Goal: Transaction & Acquisition: Obtain resource

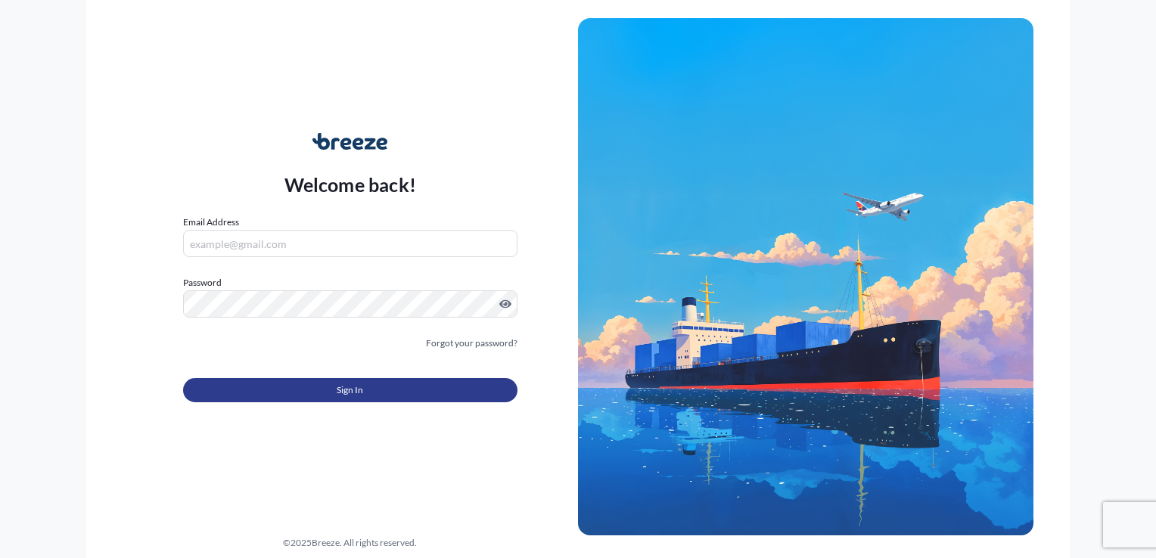
type input "[PERSON_NAME][EMAIL_ADDRESS][DOMAIN_NAME]"
click at [357, 393] on span "Sign In" at bounding box center [350, 390] width 26 height 15
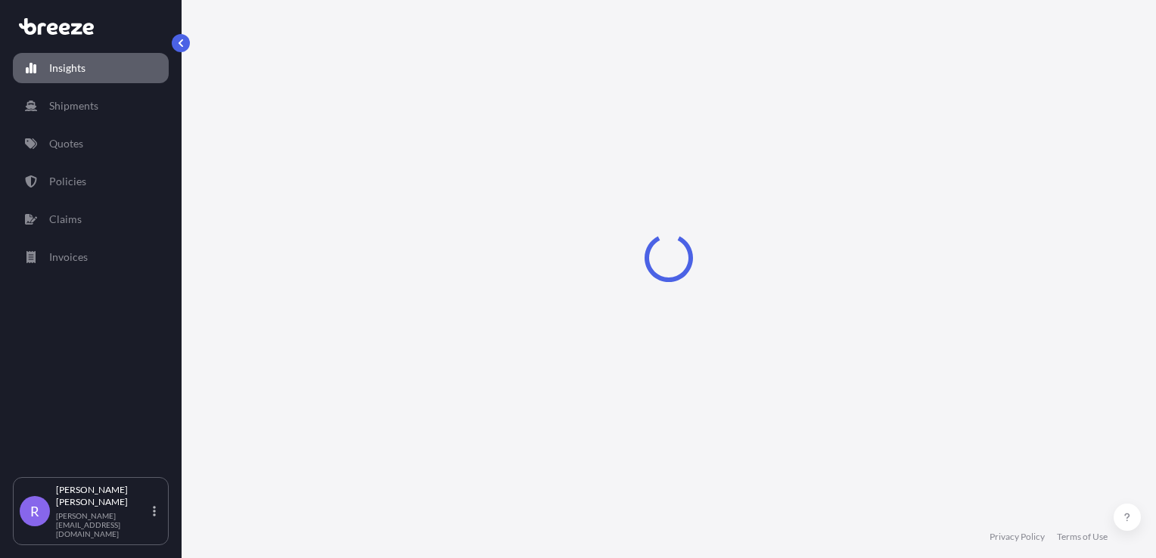
select select "2025"
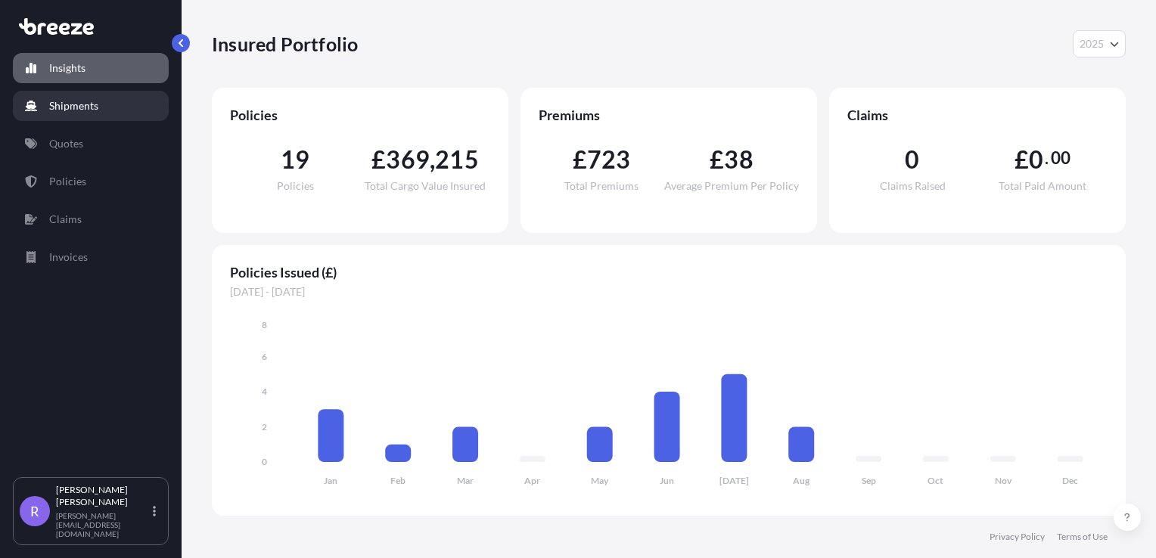
click at [91, 107] on p "Shipments" at bounding box center [73, 105] width 49 height 15
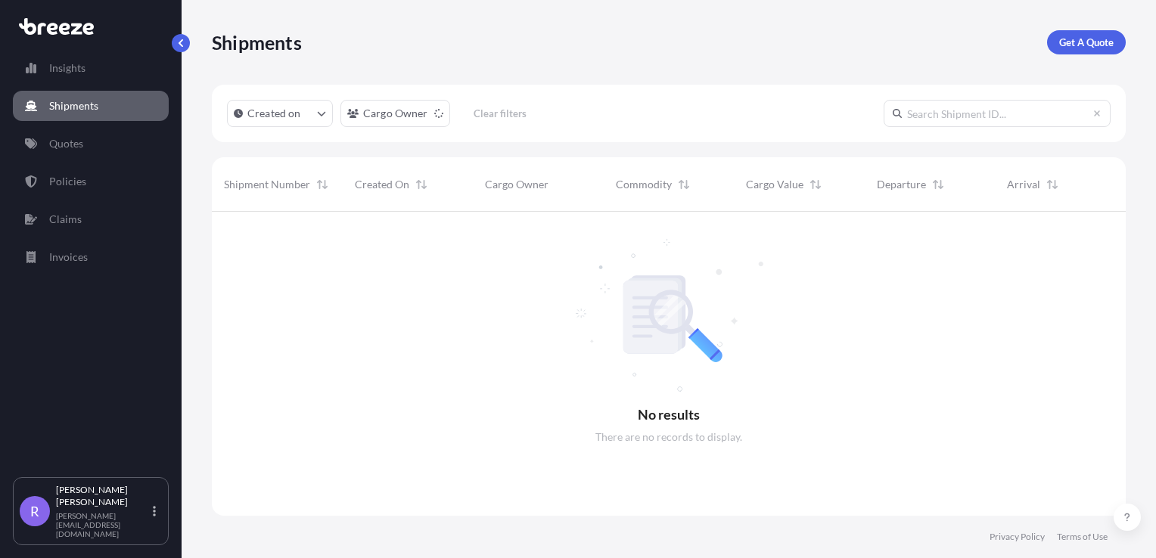
scroll to position [347, 902]
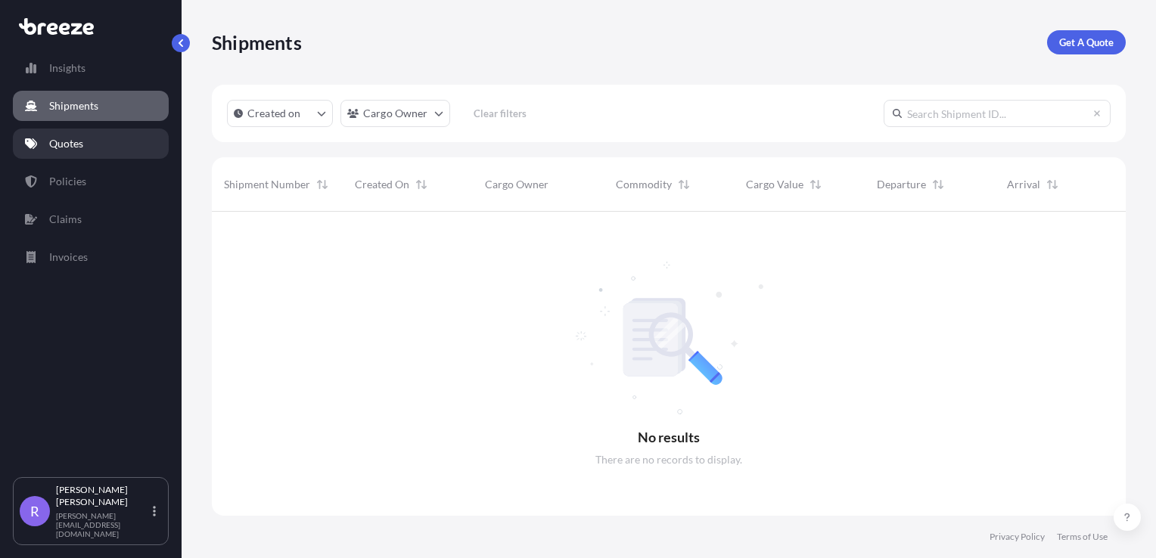
click at [86, 143] on link "Quotes" at bounding box center [91, 144] width 156 height 30
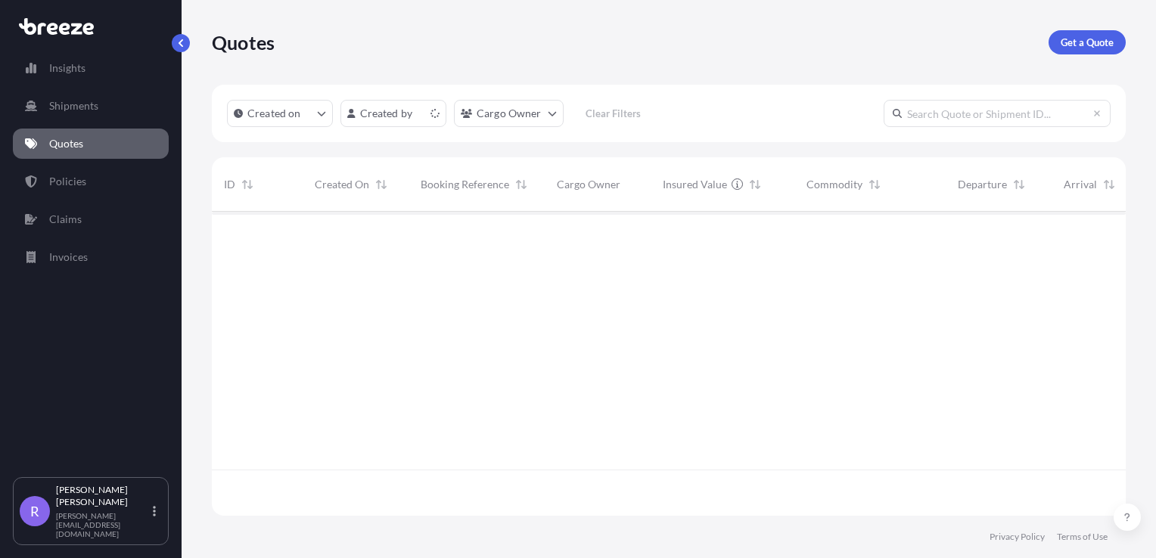
scroll to position [301, 902]
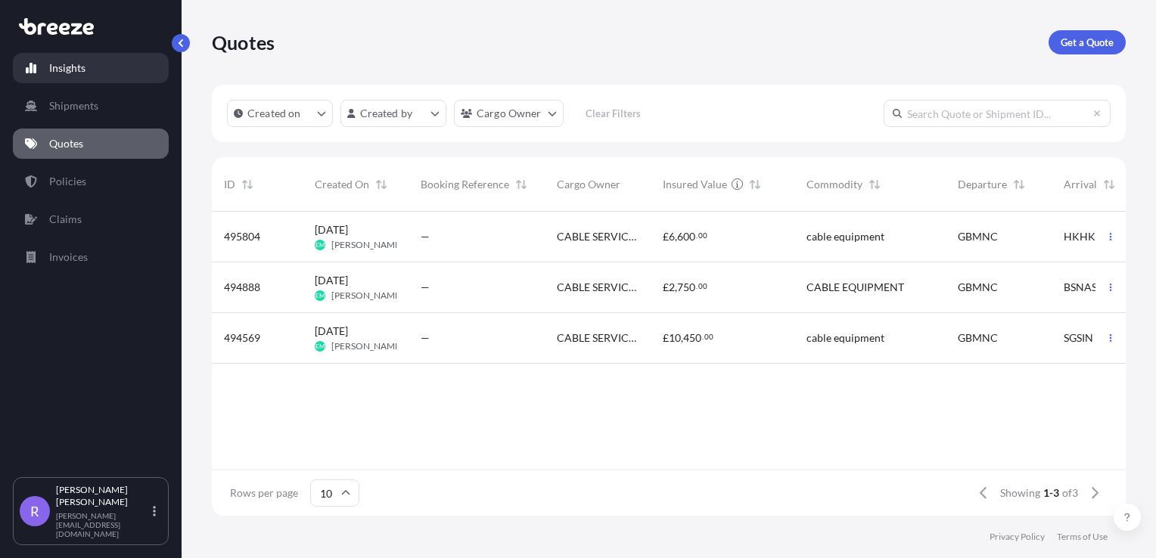
click at [95, 71] on link "Insights" at bounding box center [91, 68] width 156 height 30
select select "2025"
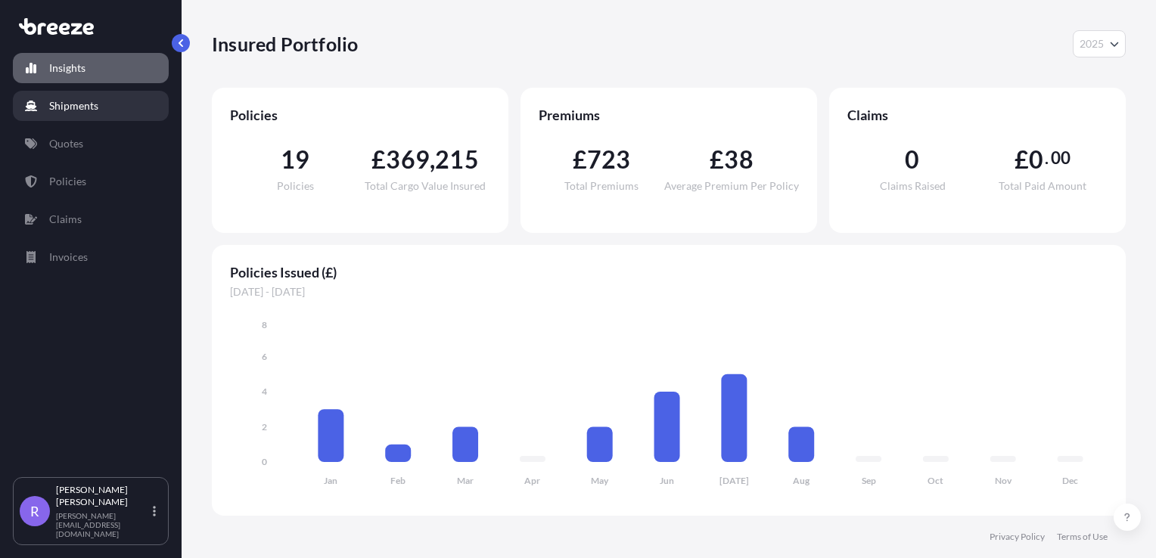
click at [109, 105] on link "Shipments" at bounding box center [91, 106] width 156 height 30
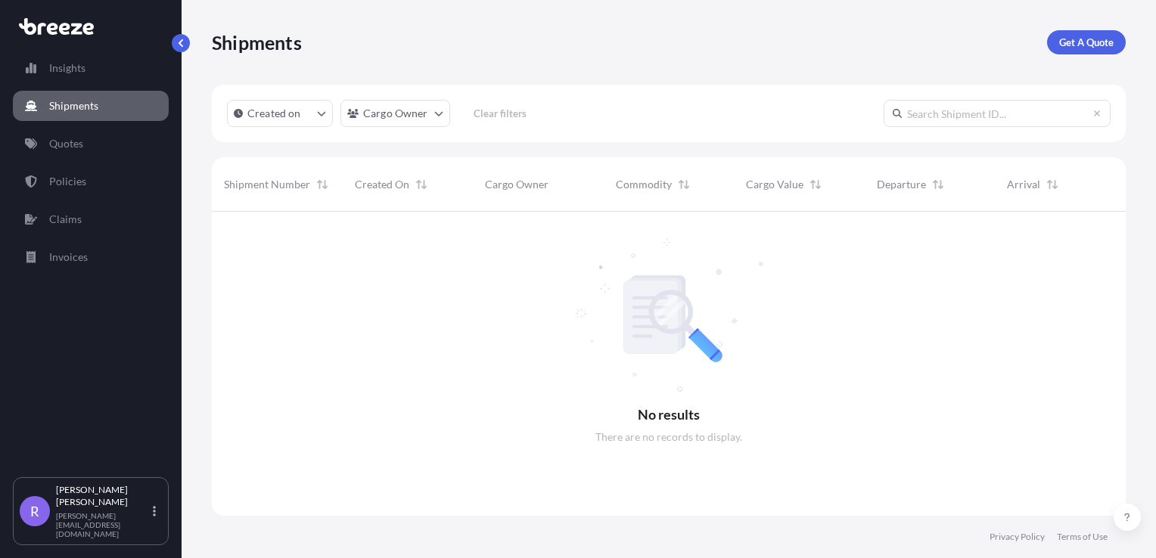
scroll to position [347, 902]
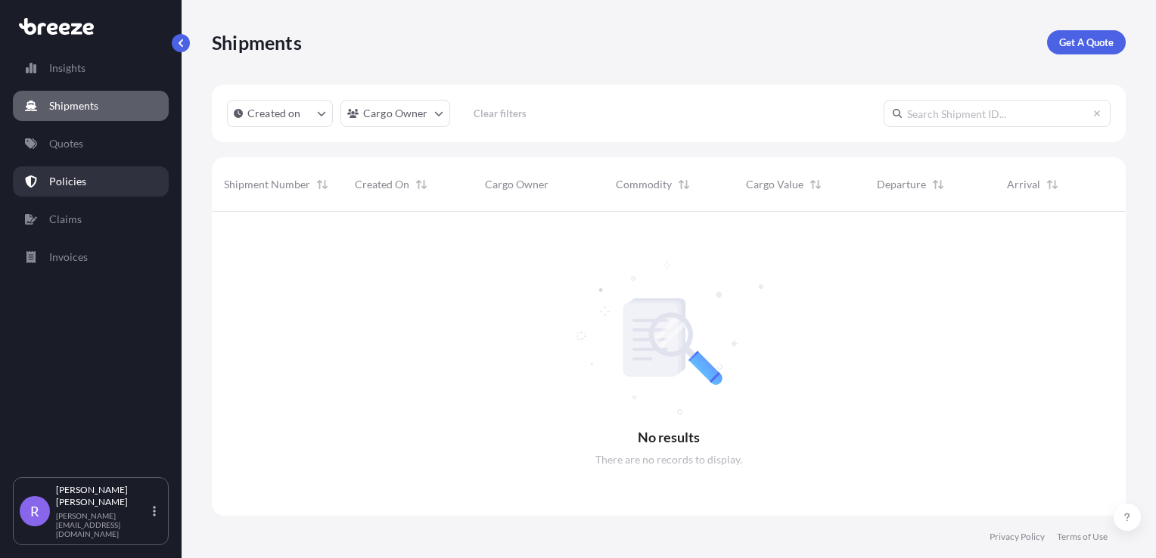
click at [80, 183] on p "Policies" at bounding box center [67, 181] width 37 height 15
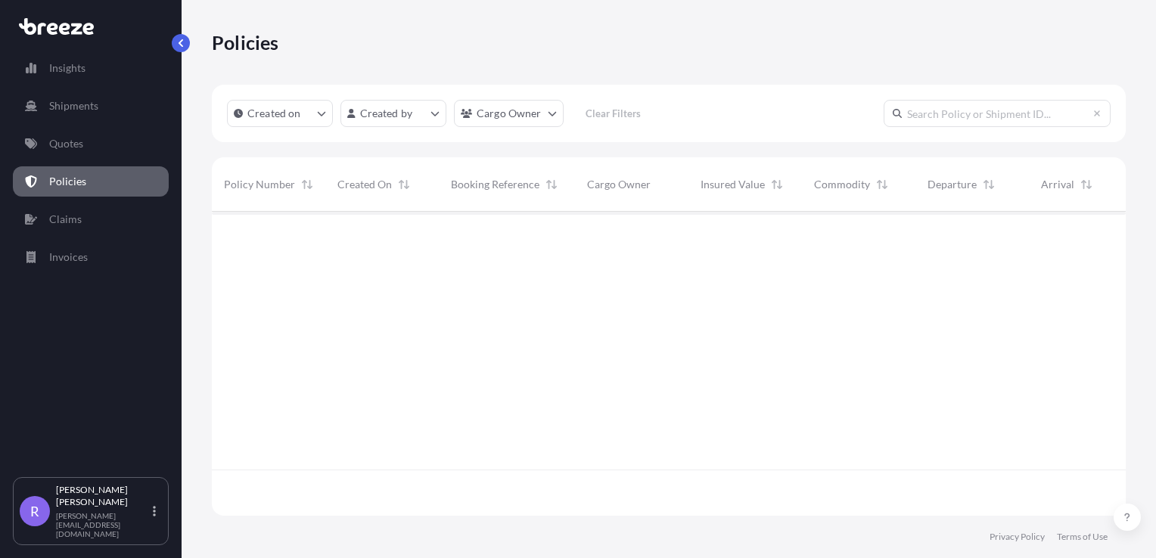
scroll to position [301, 902]
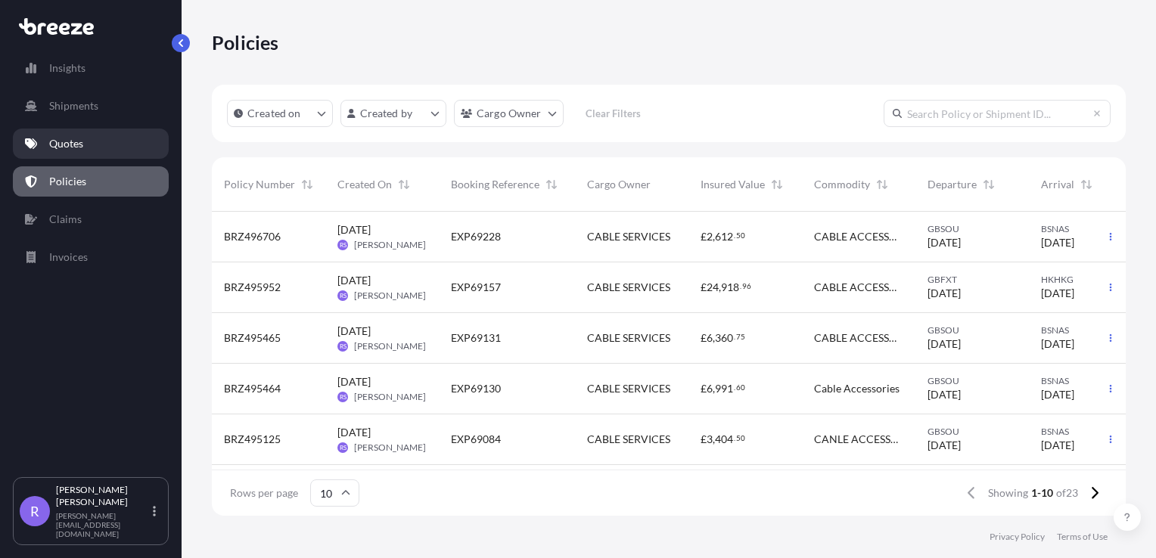
click at [97, 150] on link "Quotes" at bounding box center [91, 144] width 156 height 30
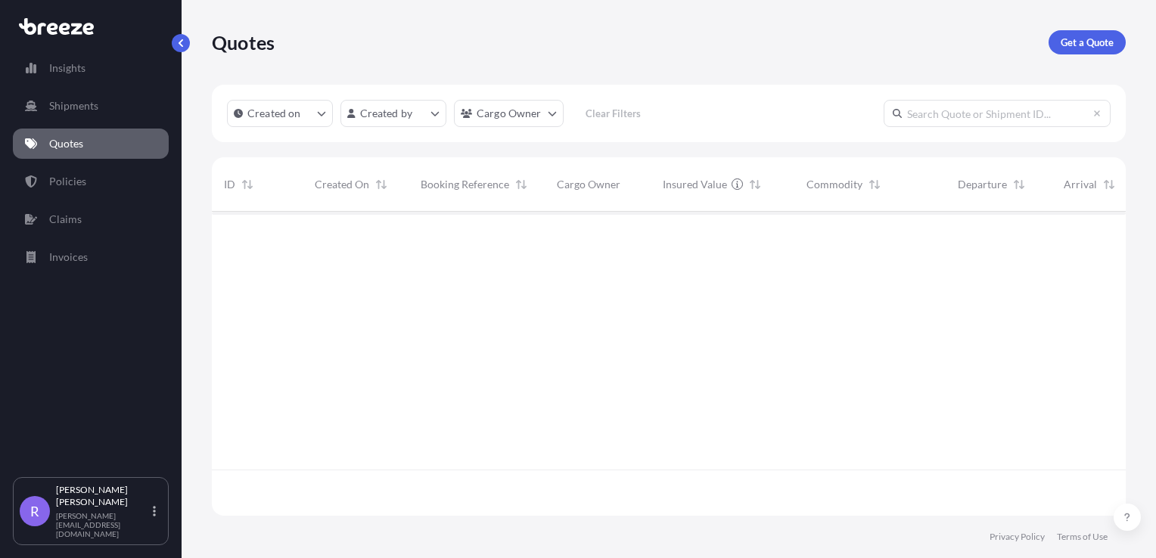
scroll to position [301, 902]
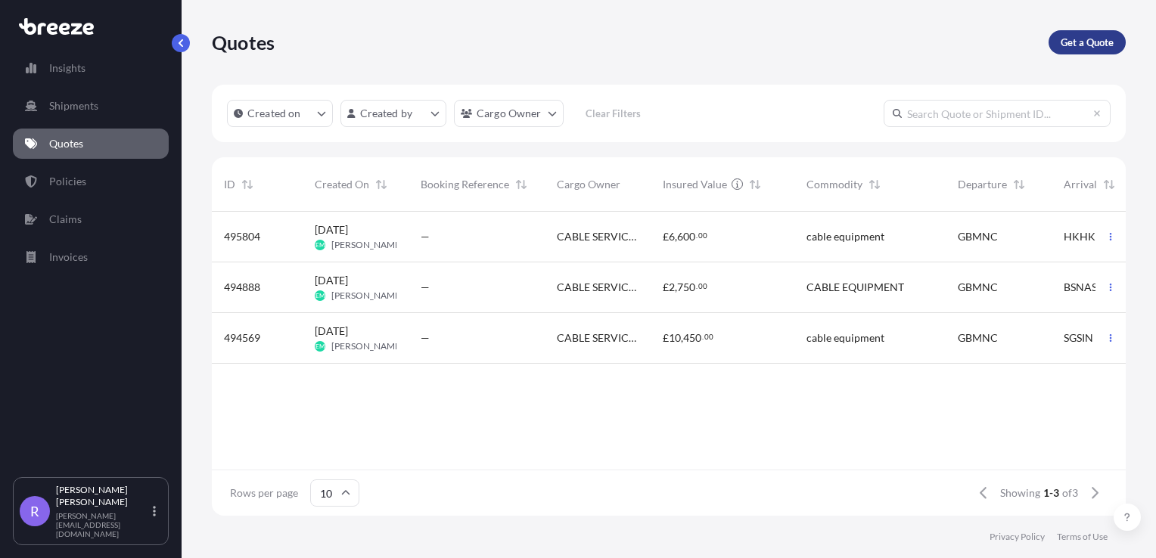
click at [1074, 36] on p "Get a Quote" at bounding box center [1087, 42] width 53 height 15
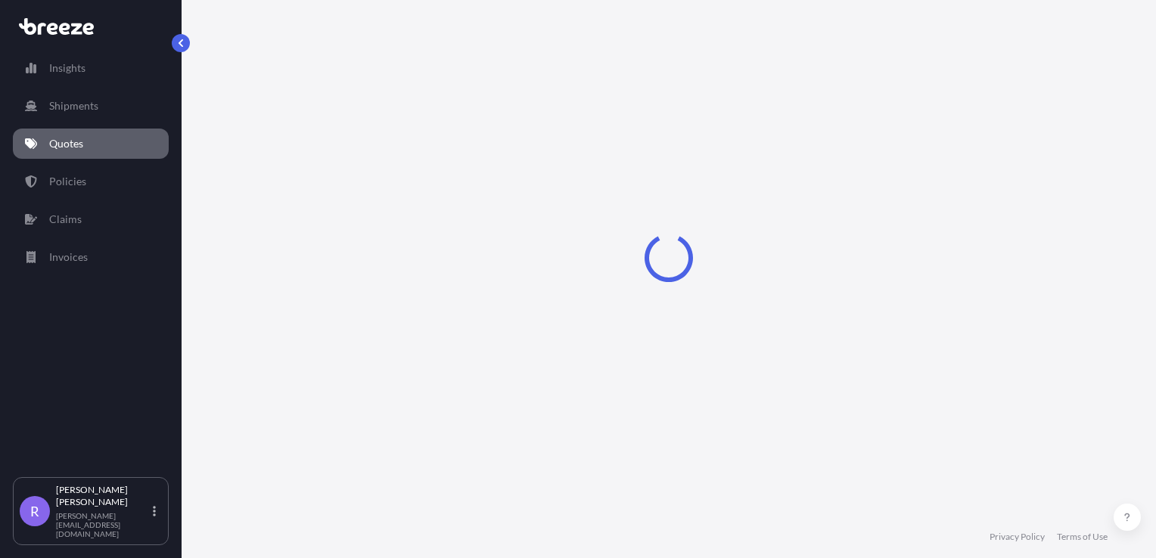
select select "Sea"
select select "1"
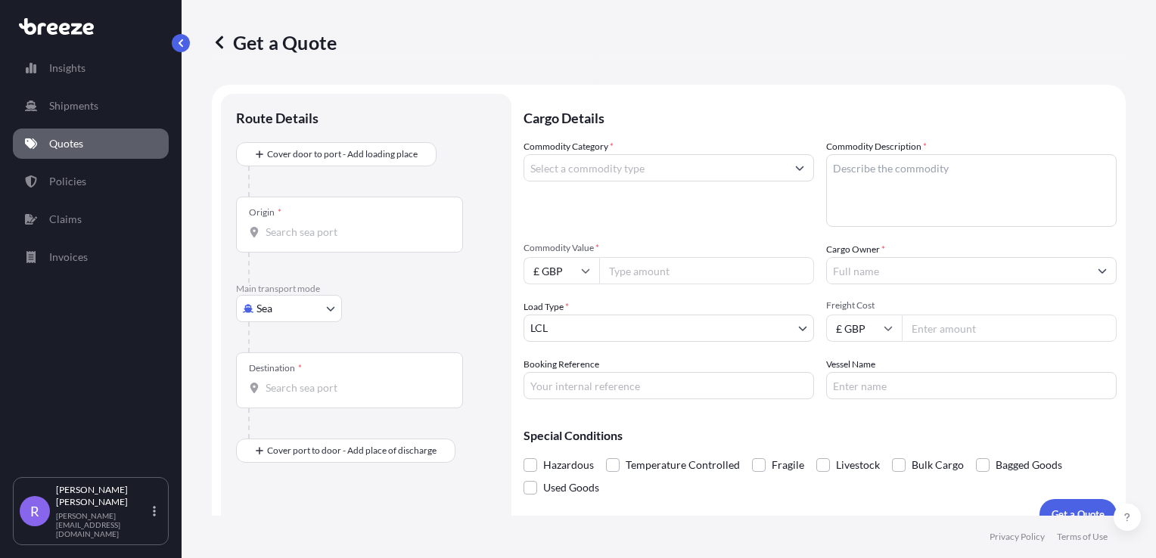
scroll to position [22, 0]
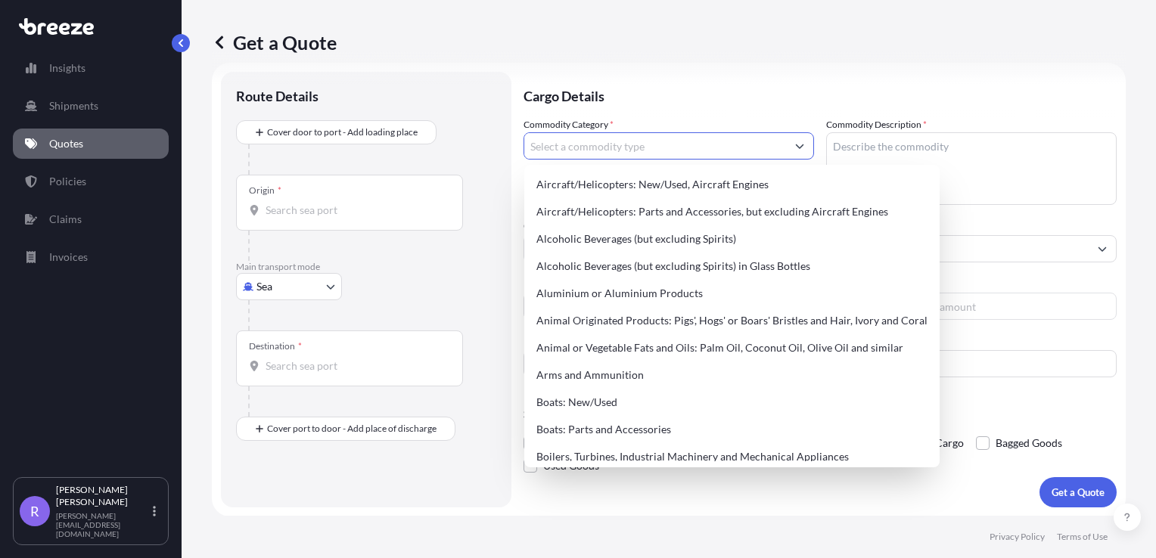
click at [669, 152] on input "Commodity Category *" at bounding box center [655, 145] width 262 height 27
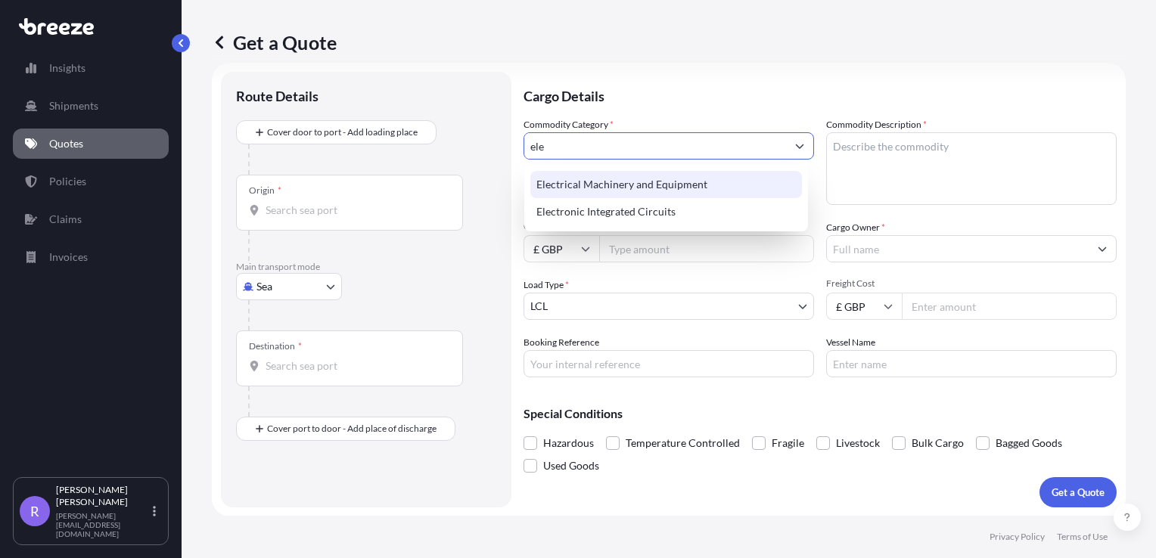
click at [614, 144] on input "ele" at bounding box center [655, 145] width 262 height 27
click at [523, 141] on form "Route Details Cover door to port - Add loading place Place of loading Road Road…" at bounding box center [669, 290] width 914 height 454
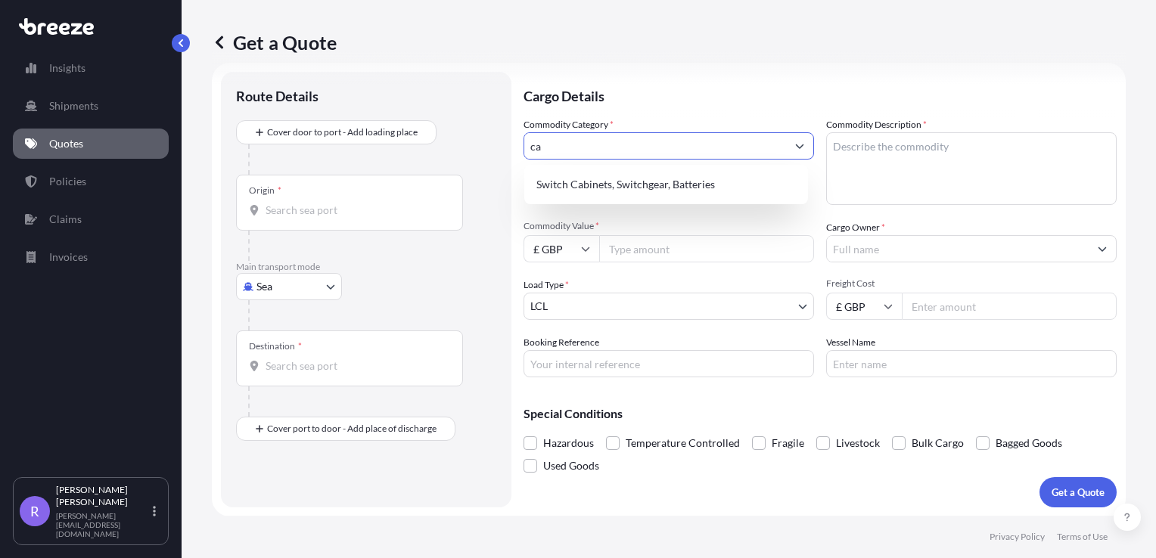
type input "c"
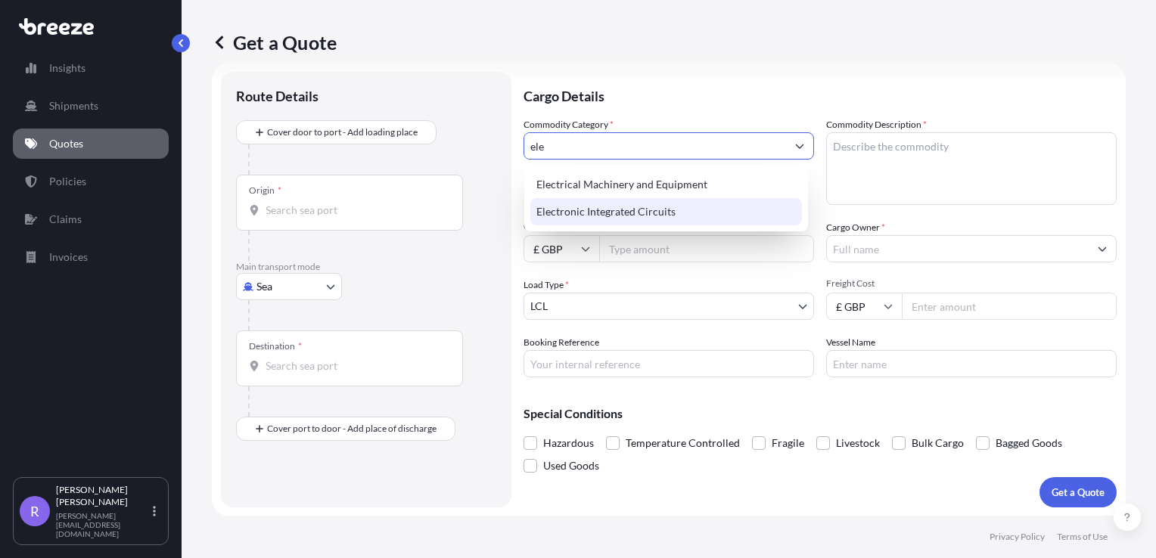
click at [670, 216] on div "Electronic Integrated Circuits" at bounding box center [666, 211] width 272 height 27
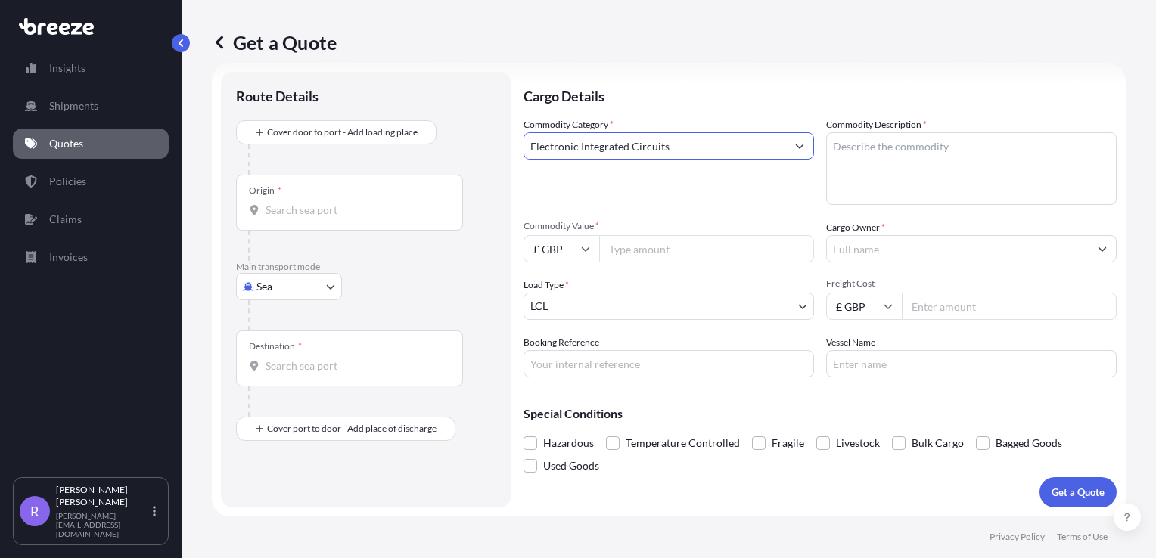
type input "Electronic Integrated Circuits"
click at [926, 141] on textarea "Commodity Description *" at bounding box center [971, 168] width 291 height 73
type textarea "c"
type textarea "C"
type textarea "CABLE ACCESSORIES"
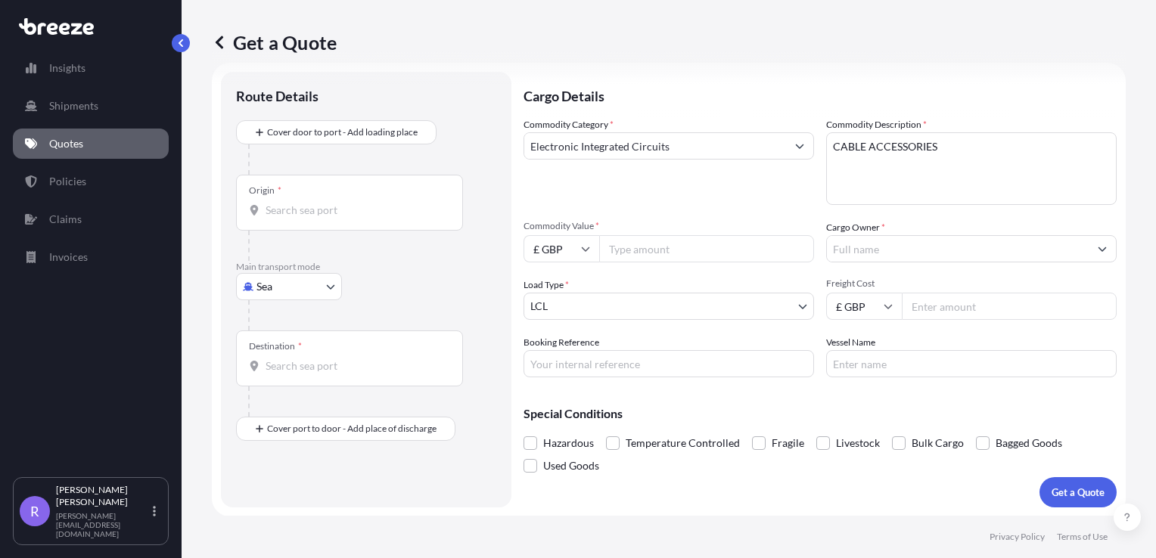
click at [642, 250] on input "Commodity Value *" at bounding box center [706, 248] width 215 height 27
type input "4315.20"
click at [353, 208] on input "Origin *" at bounding box center [355, 210] width 179 height 15
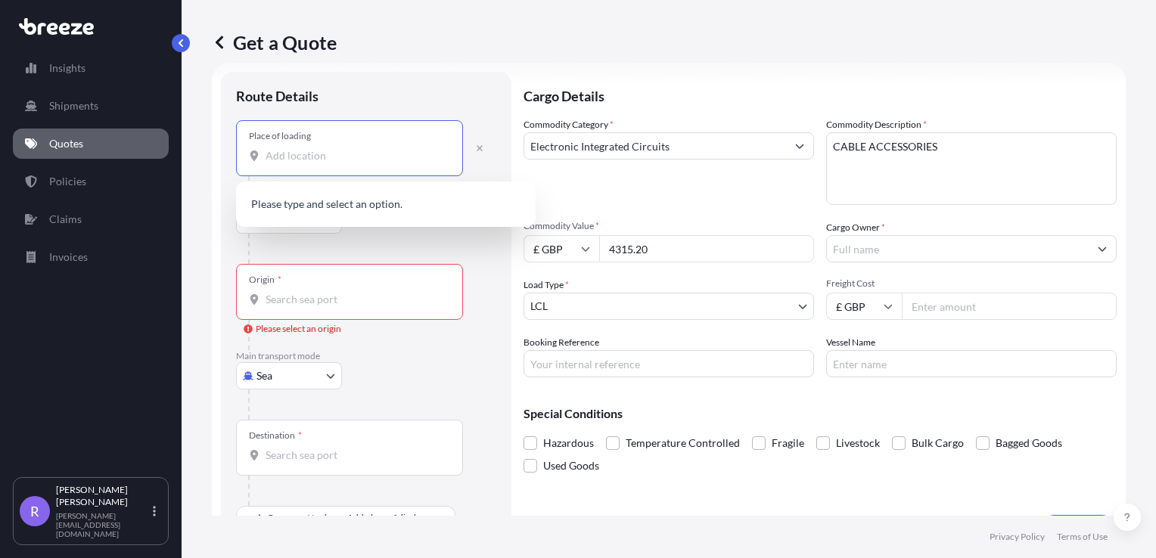
click at [316, 160] on input "Place of loading" at bounding box center [355, 155] width 179 height 15
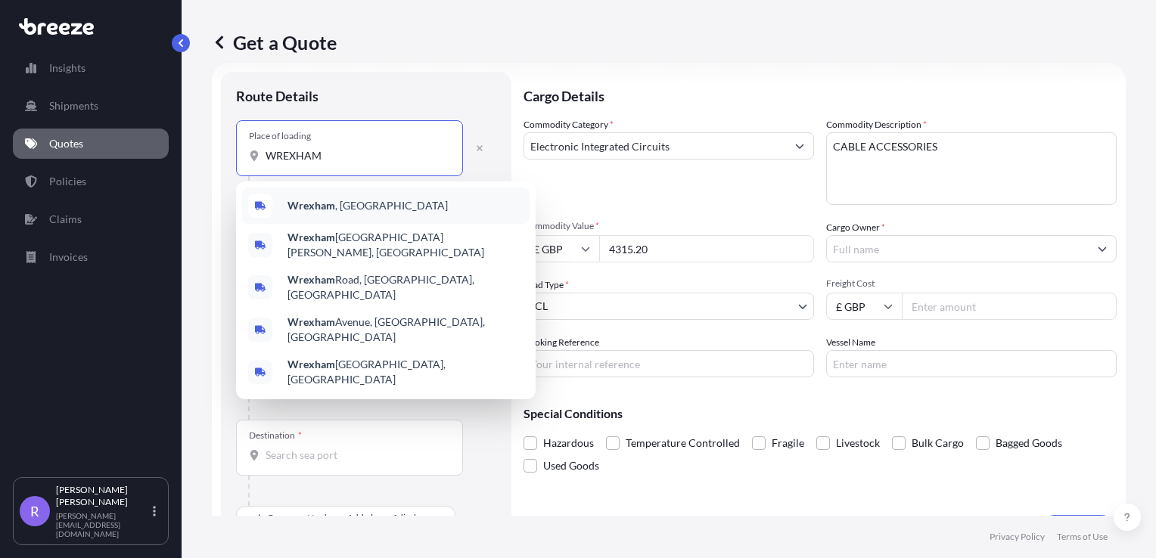
click at [323, 204] on b "Wrexham" at bounding box center [312, 205] width 48 height 13
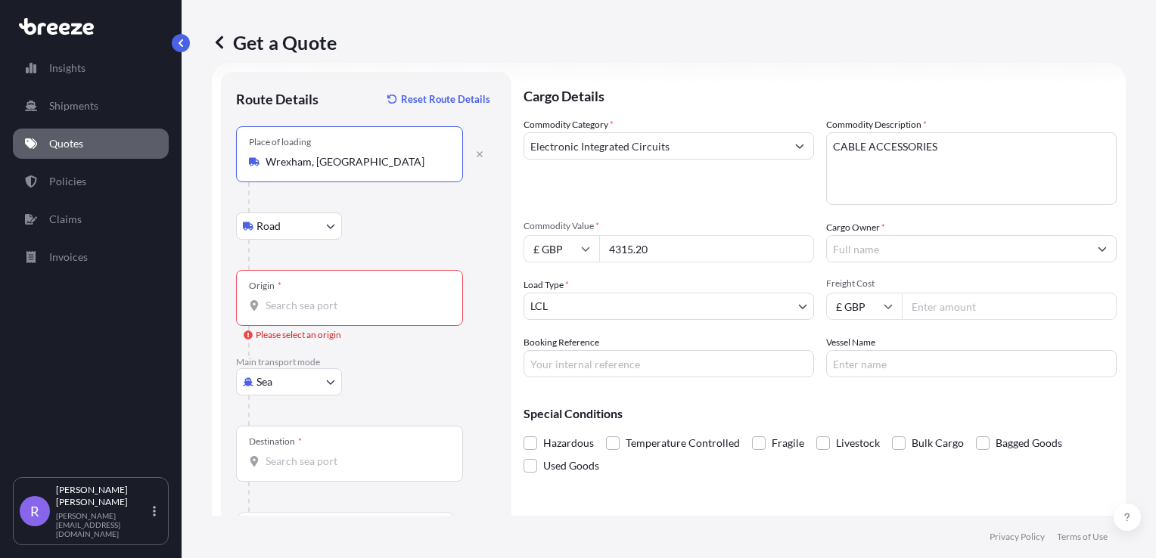
type input "Wrexham, [GEOGRAPHIC_DATA]"
click at [325, 230] on body "5 options available. 1 option available. 0 options available. 5 options availab…" at bounding box center [578, 279] width 1156 height 558
click at [294, 262] on div "Road" at bounding box center [289, 264] width 94 height 27
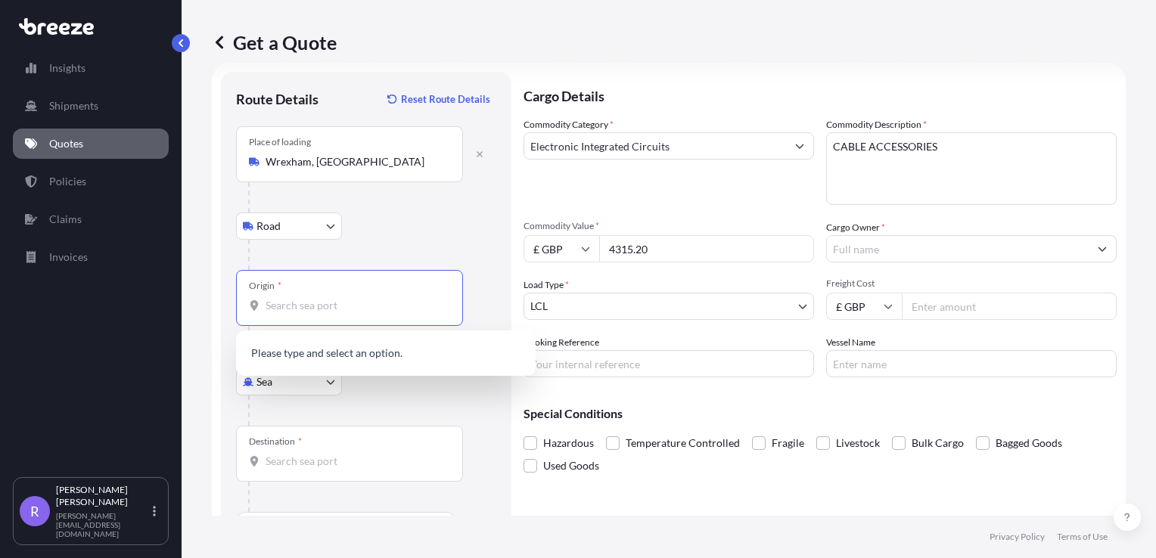
click at [324, 306] on input "Origin * Please select an origin" at bounding box center [355, 305] width 179 height 15
type input "C"
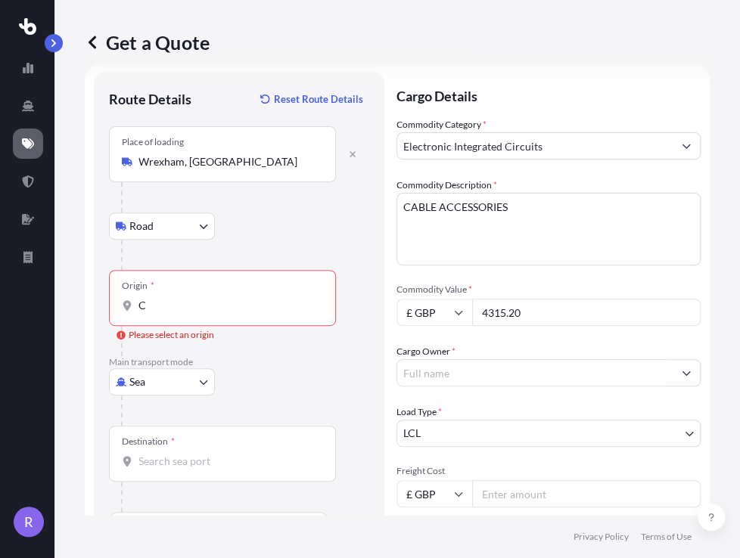
click at [184, 322] on div "Origin * C" at bounding box center [222, 298] width 227 height 56
click at [184, 313] on input "C" at bounding box center [227, 305] width 179 height 15
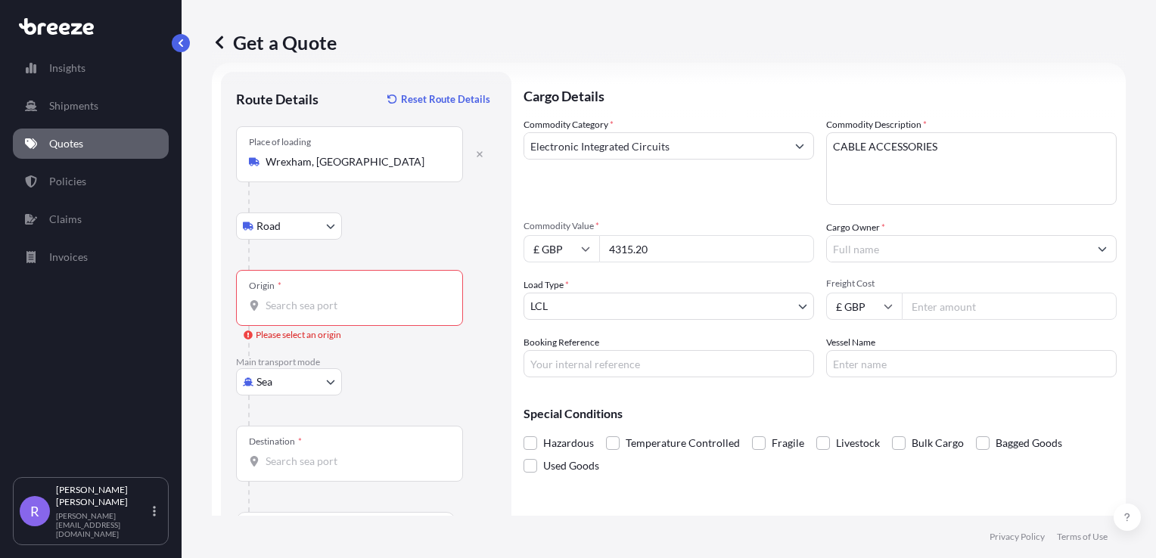
click at [279, 291] on span "*" at bounding box center [280, 286] width 4 height 12
click at [279, 298] on input "Origin * Please select an origin" at bounding box center [355, 305] width 179 height 15
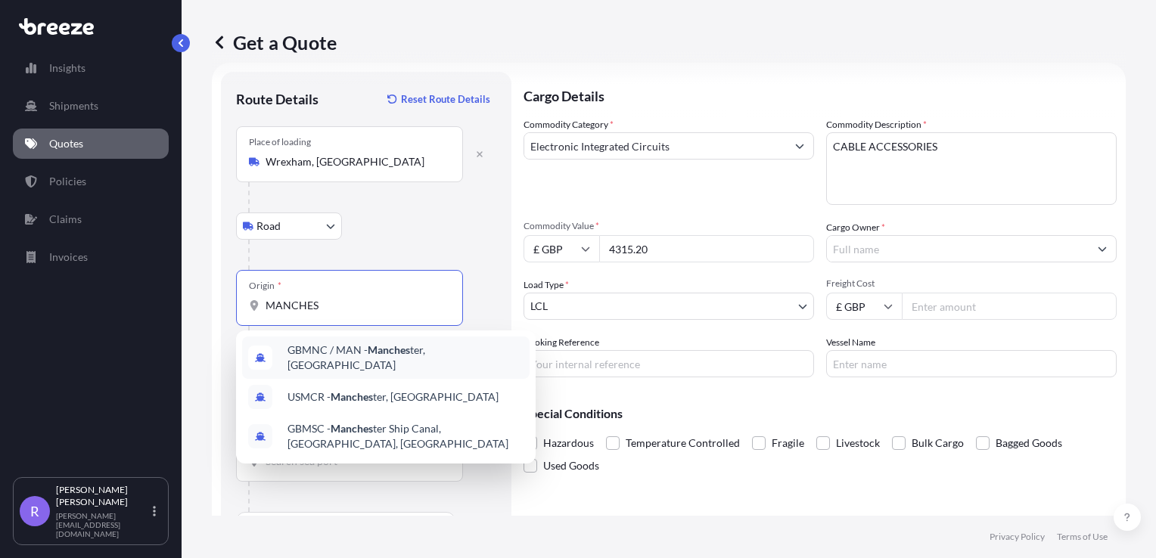
click at [351, 356] on span "GBMNC / MAN - Manches ter, [GEOGRAPHIC_DATA]" at bounding box center [406, 358] width 236 height 30
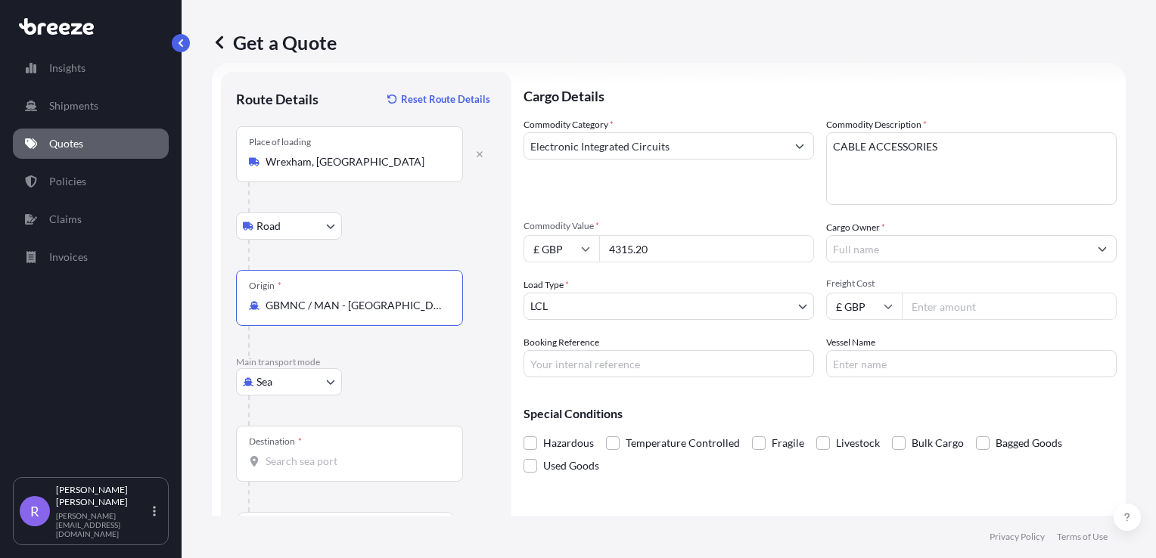
type input "GBMNC / MAN - [GEOGRAPHIC_DATA], [GEOGRAPHIC_DATA]"
click at [292, 387] on body "8 options available. 3 options available. 0 options available. 3 options availa…" at bounding box center [578, 279] width 1156 height 558
click at [287, 449] on div "Air" at bounding box center [289, 447] width 94 height 27
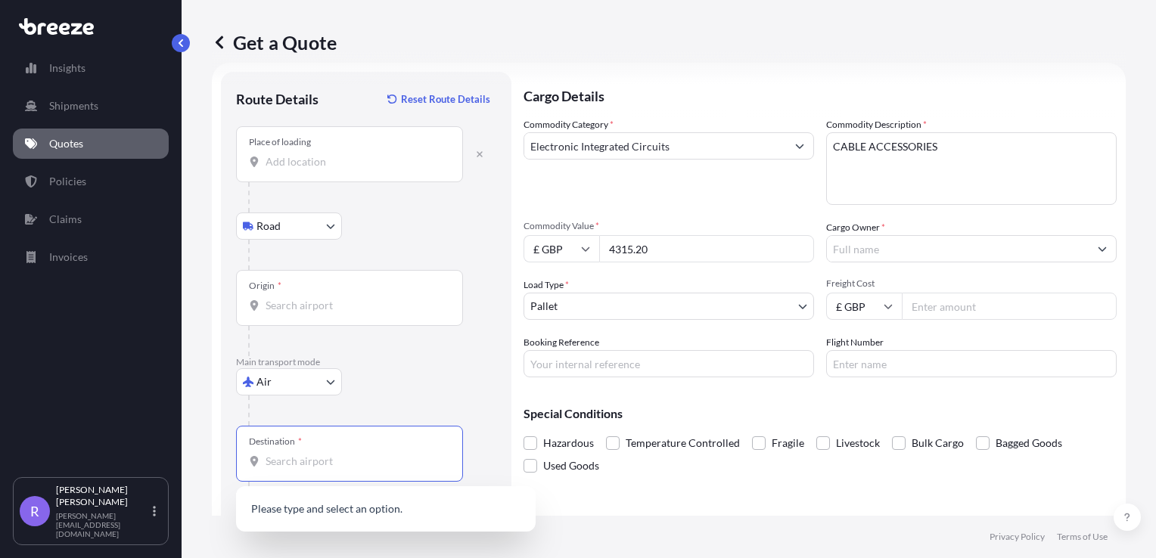
click at [345, 454] on input "Destination *" at bounding box center [355, 461] width 179 height 15
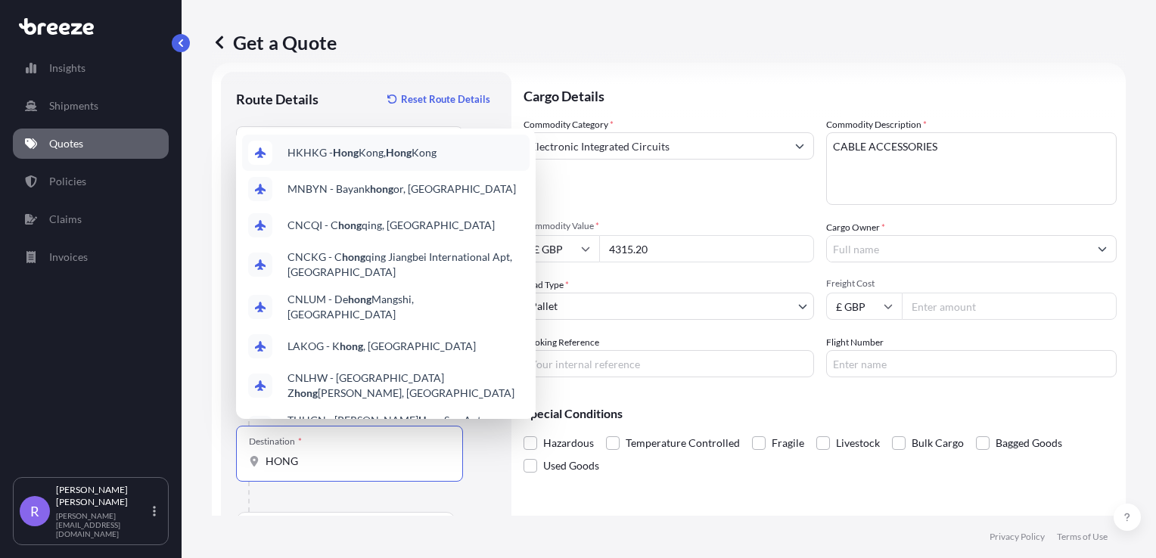
click at [336, 162] on div "HKHKG - [GEOGRAPHIC_DATA], [GEOGRAPHIC_DATA]" at bounding box center [386, 153] width 288 height 36
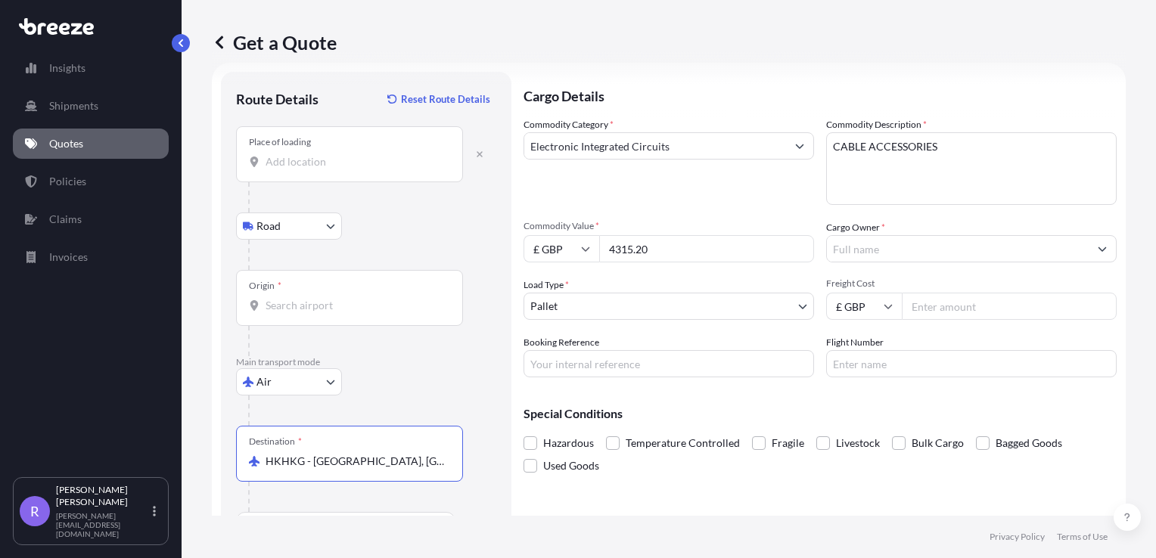
type input "HKHKG - [GEOGRAPHIC_DATA], [GEOGRAPHIC_DATA]"
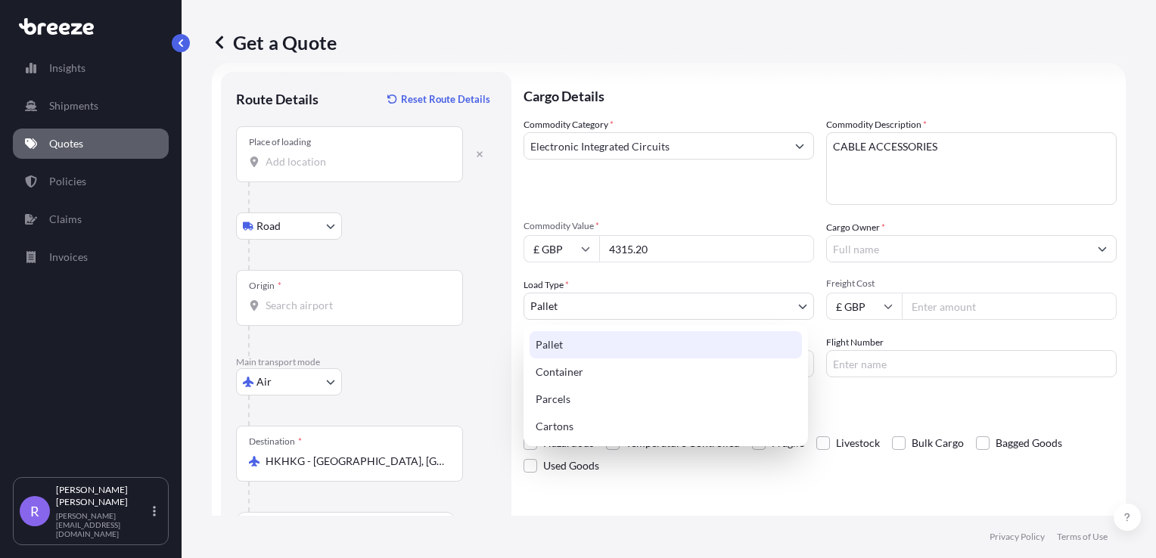
click at [714, 305] on body "3 options available. 0 options available. 10 options available. Insights Shipme…" at bounding box center [578, 279] width 1156 height 558
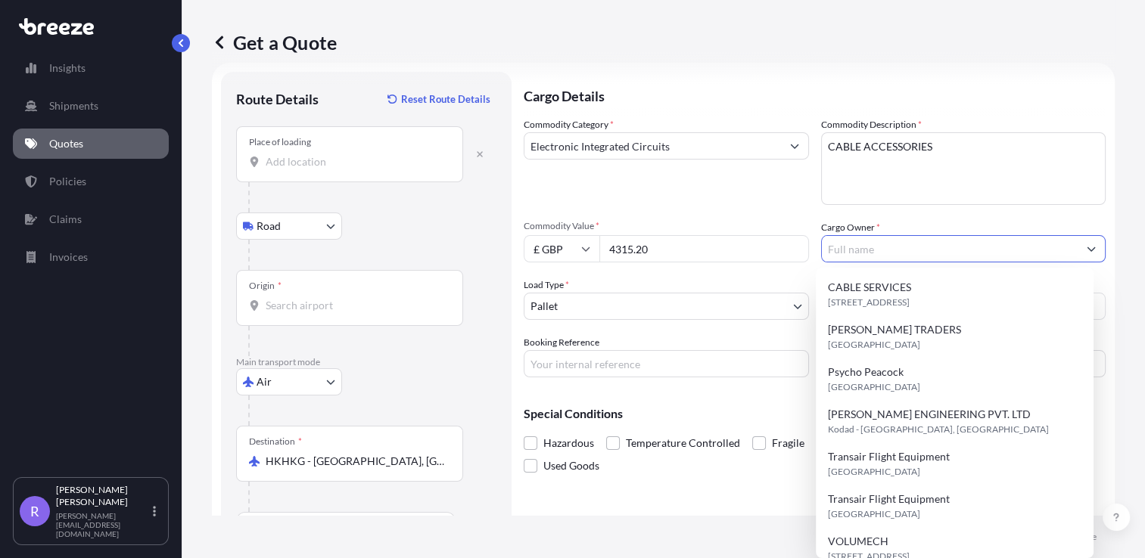
click at [879, 247] on input "Cargo Owner *" at bounding box center [950, 248] width 257 height 27
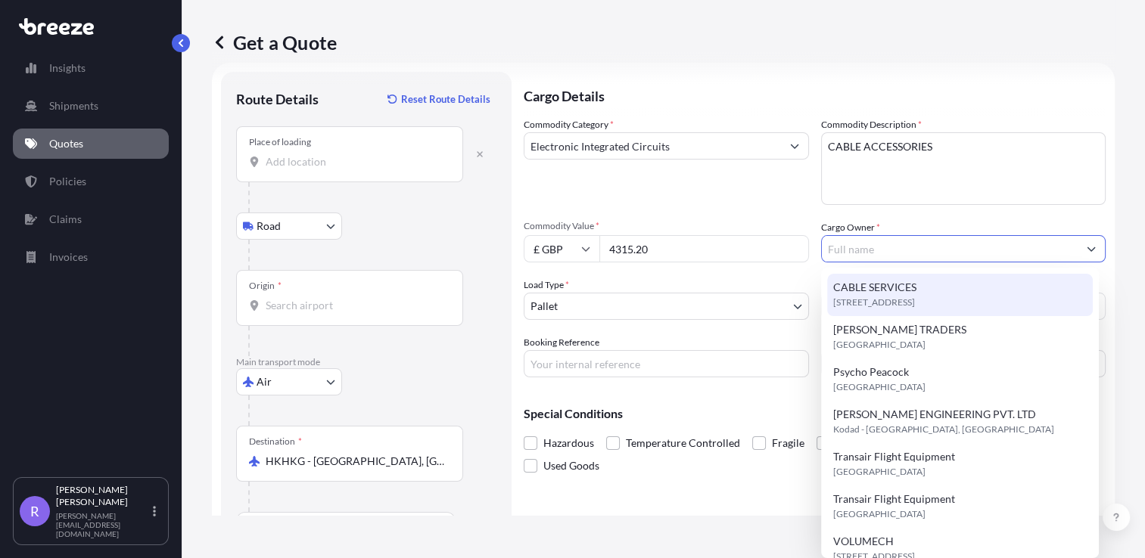
click at [880, 289] on span "CABLE SERVICES" at bounding box center [874, 287] width 83 height 15
type input "CABLE SERVICES"
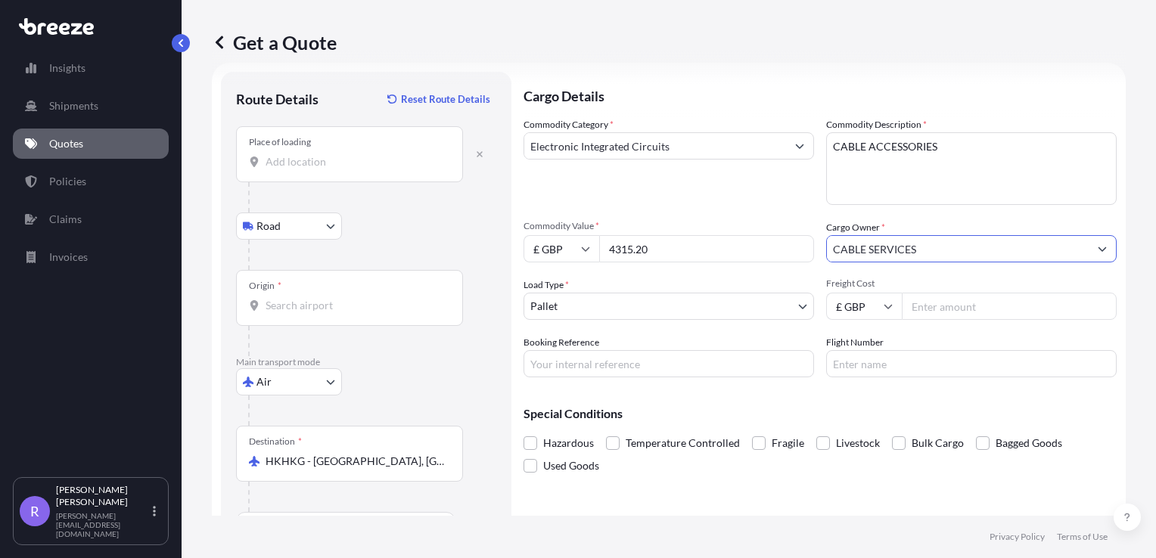
click at [595, 368] on input "Booking Reference" at bounding box center [669, 363] width 291 height 27
type input "EXP69216"
click at [902, 362] on input "Flight Number" at bounding box center [971, 363] width 291 height 27
type input "EY00788/16"
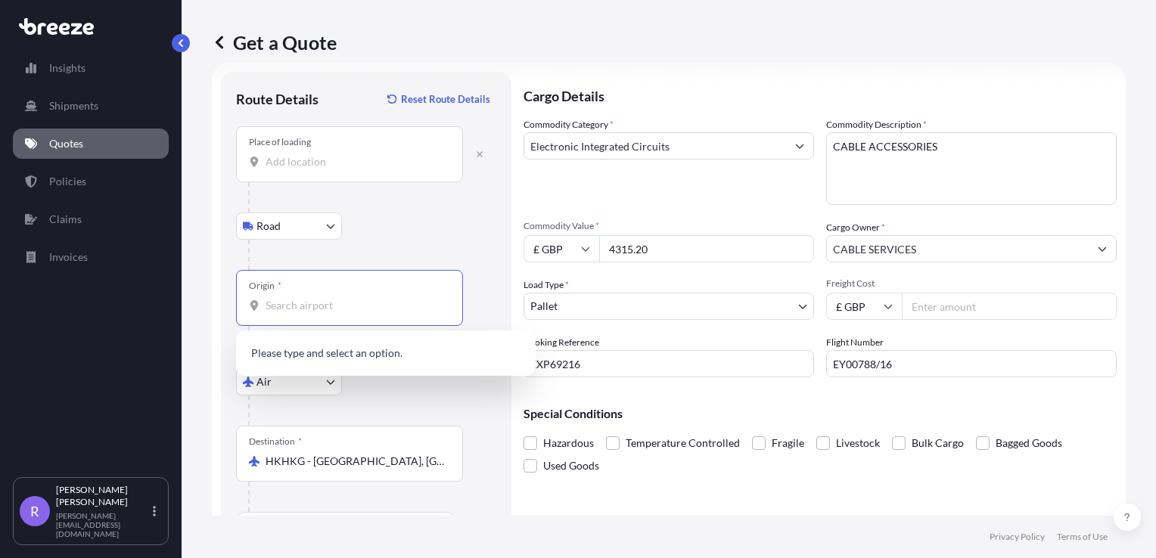
click at [331, 310] on input "Origin *" at bounding box center [355, 305] width 179 height 15
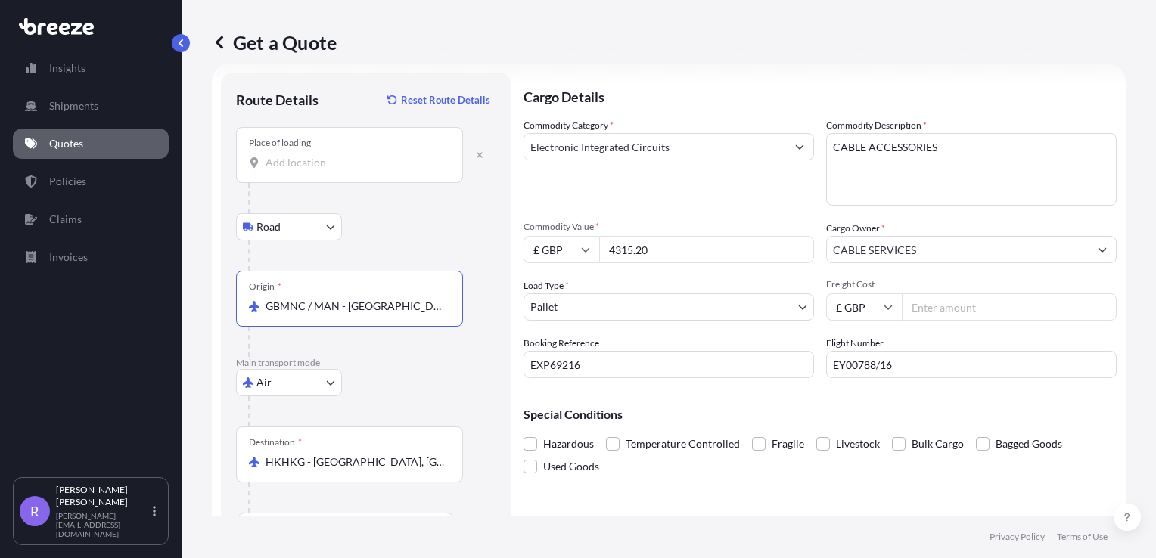
scroll to position [0, 0]
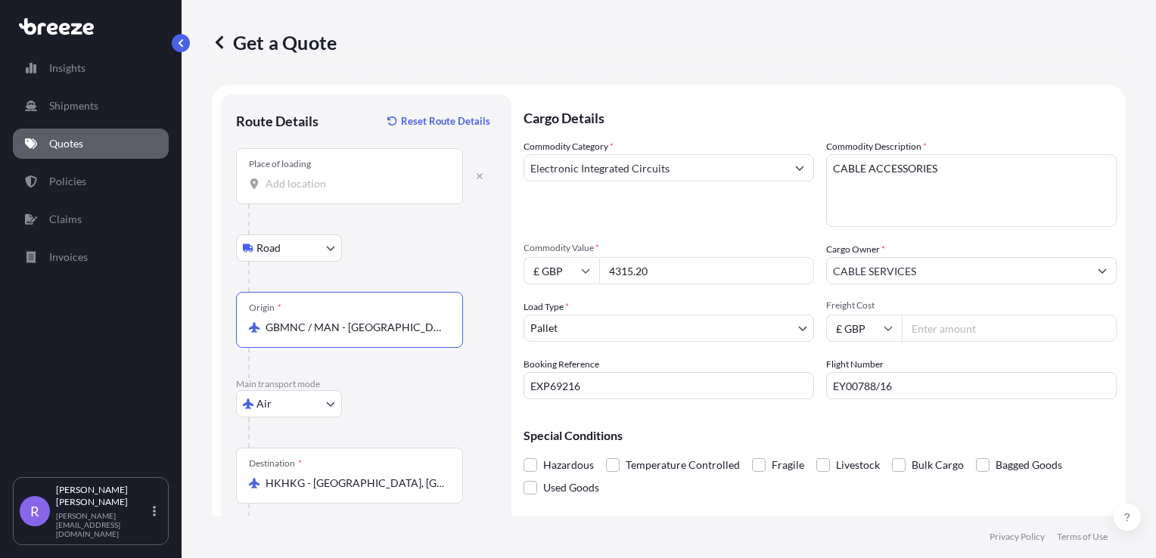
type input "GBMNC / MAN - [GEOGRAPHIC_DATA], [GEOGRAPHIC_DATA]"
click at [375, 185] on input "Place of loading" at bounding box center [355, 183] width 179 height 15
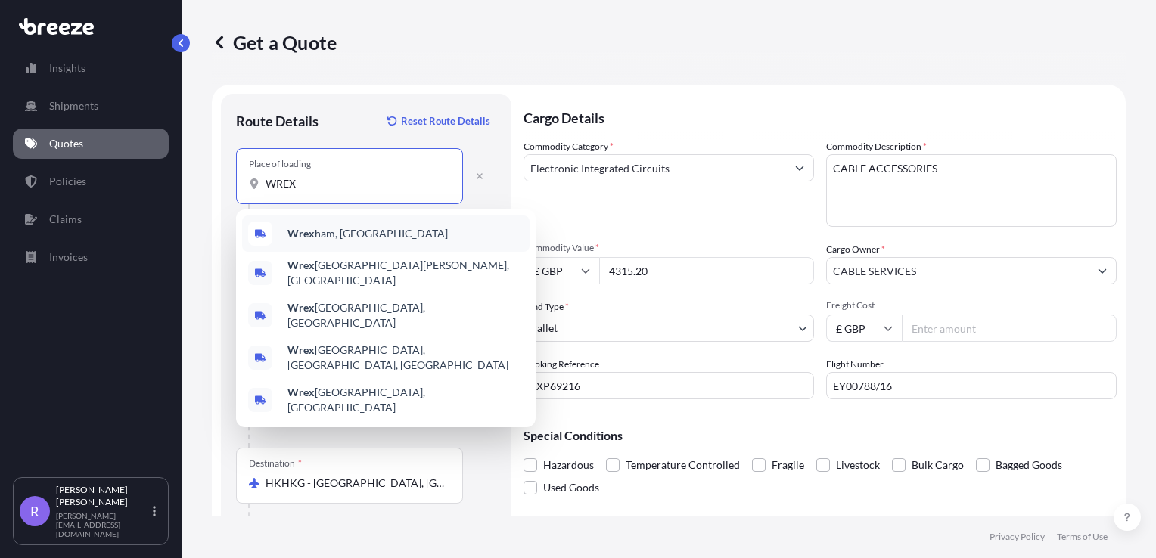
click at [350, 235] on span "Wrex ham, [GEOGRAPHIC_DATA]" at bounding box center [368, 233] width 160 height 15
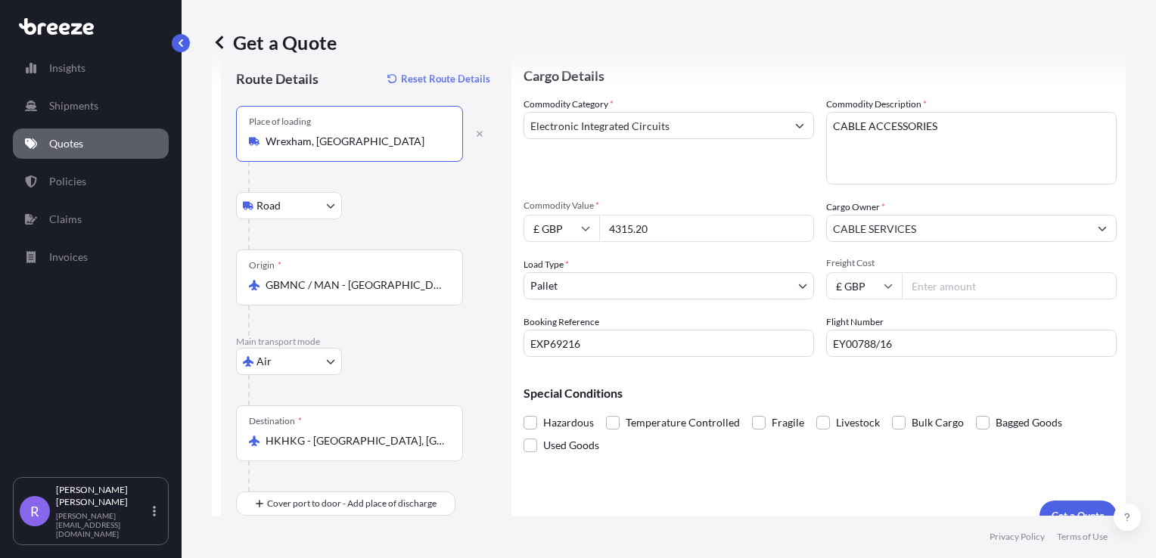
scroll to position [65, 0]
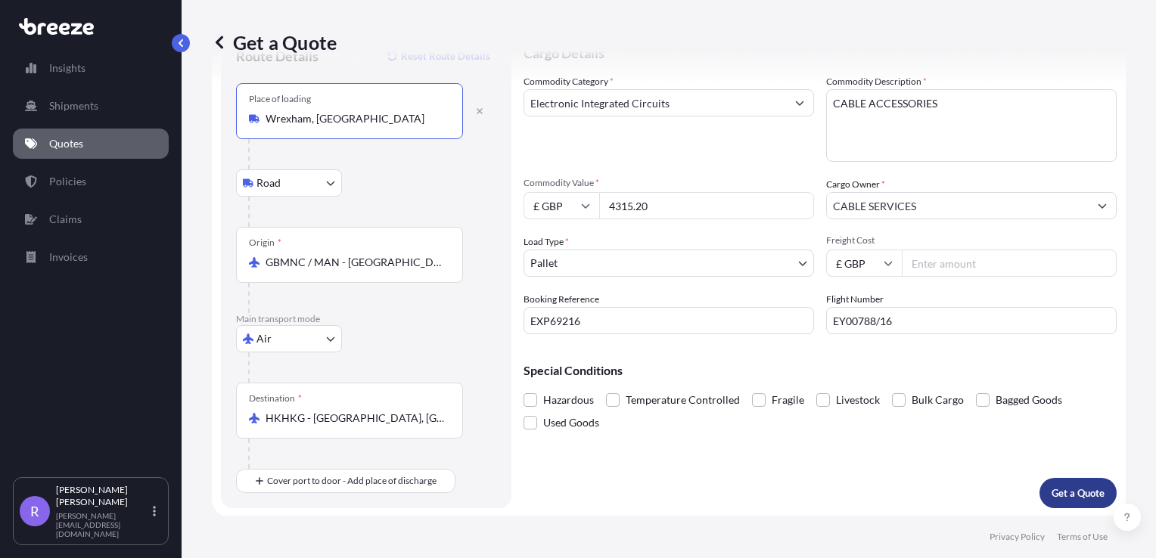
type input "Wrexham, [GEOGRAPHIC_DATA]"
click at [1056, 496] on p "Get a Quote" at bounding box center [1078, 493] width 53 height 15
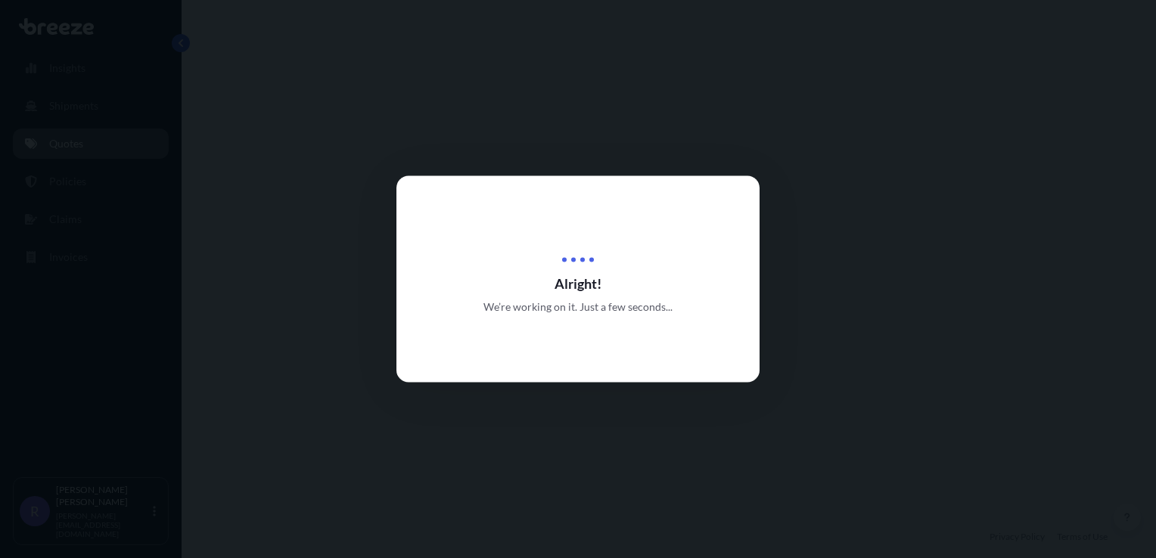
select select "Road"
select select "Air"
select select "1"
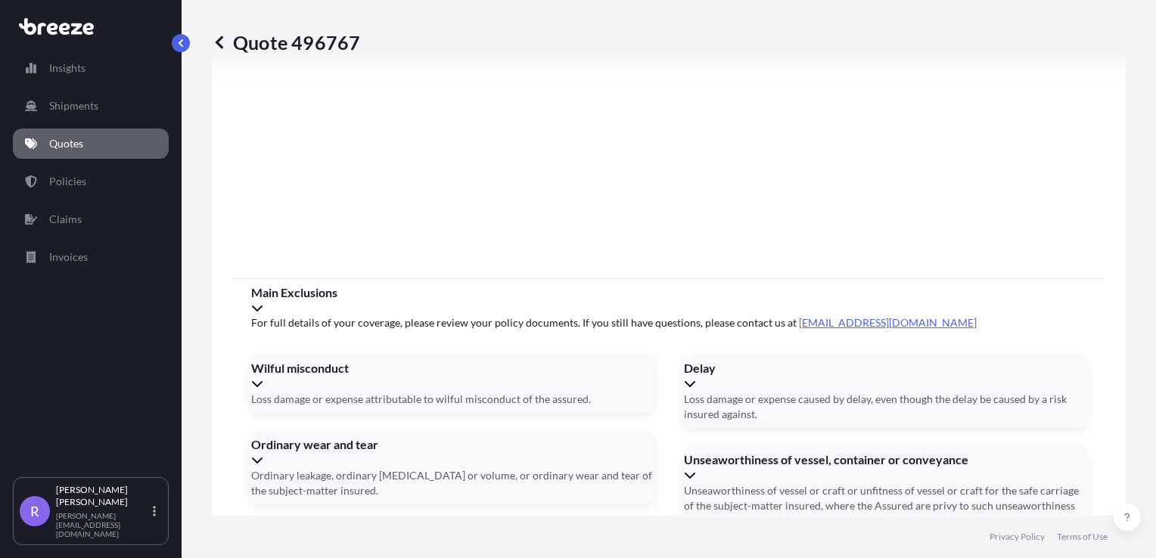
scroll to position [1946, 0]
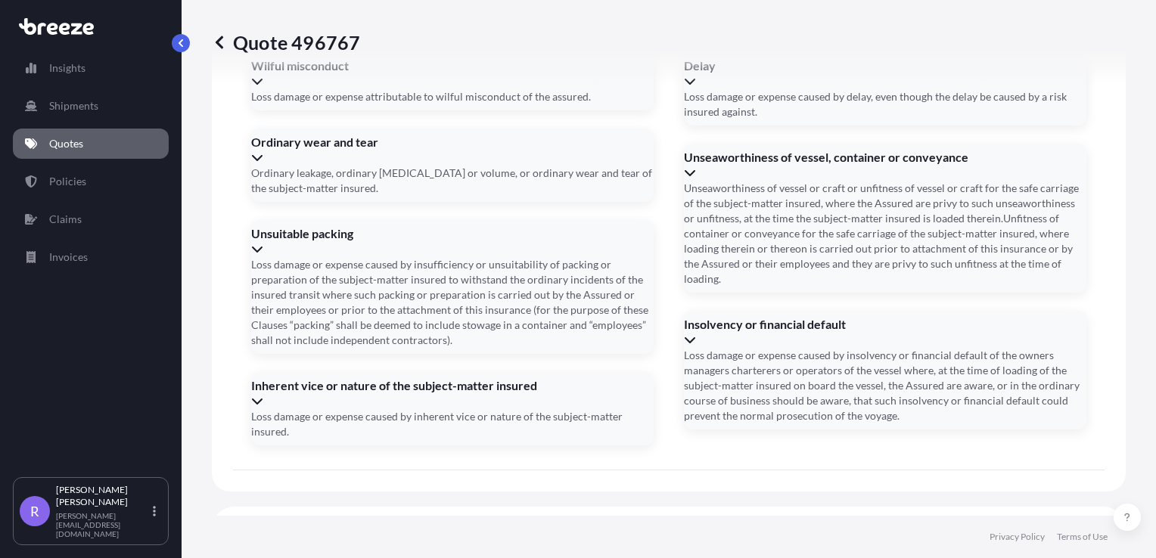
type input "[DATE]"
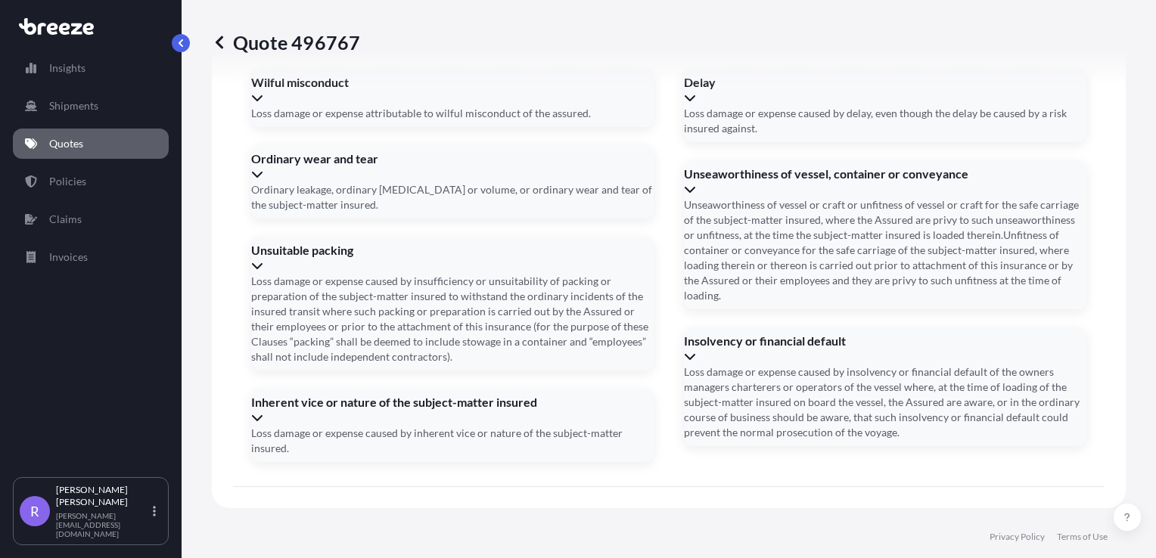
scroll to position [1963, 0]
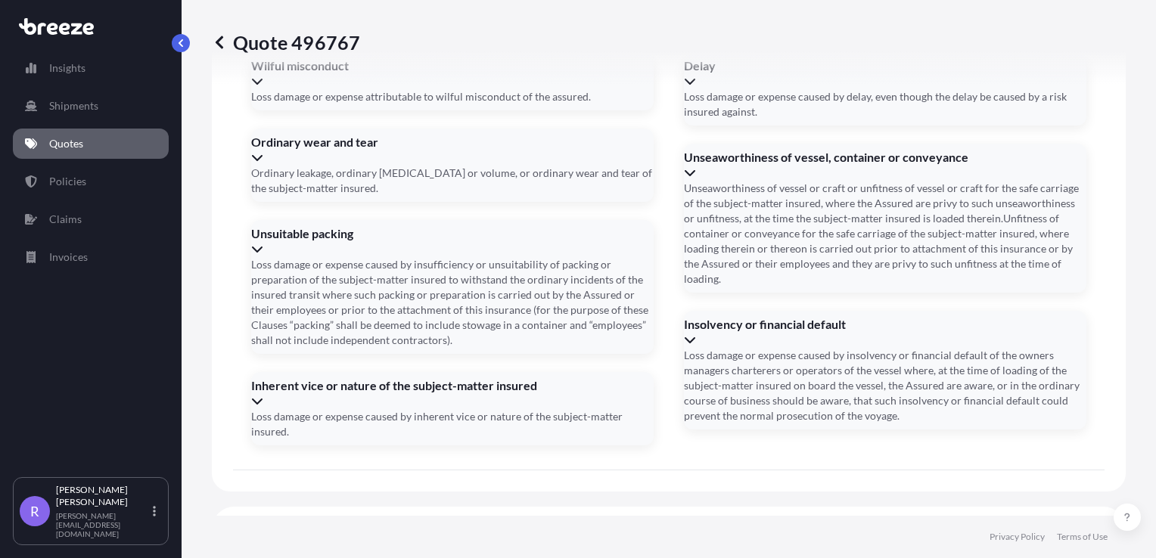
type input "1"
type input "[DATE]"
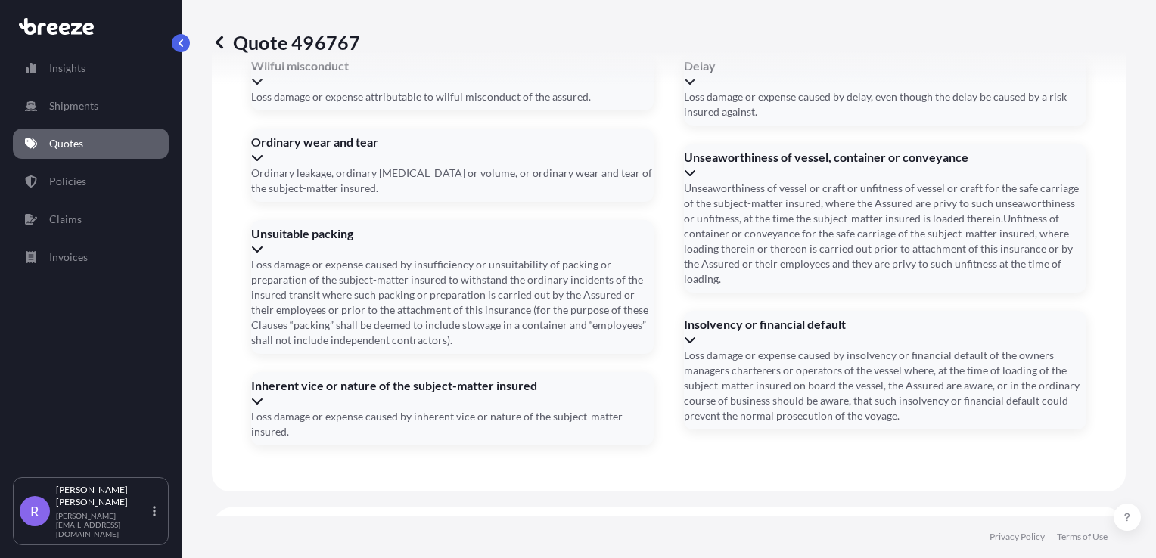
type input "60750720773"
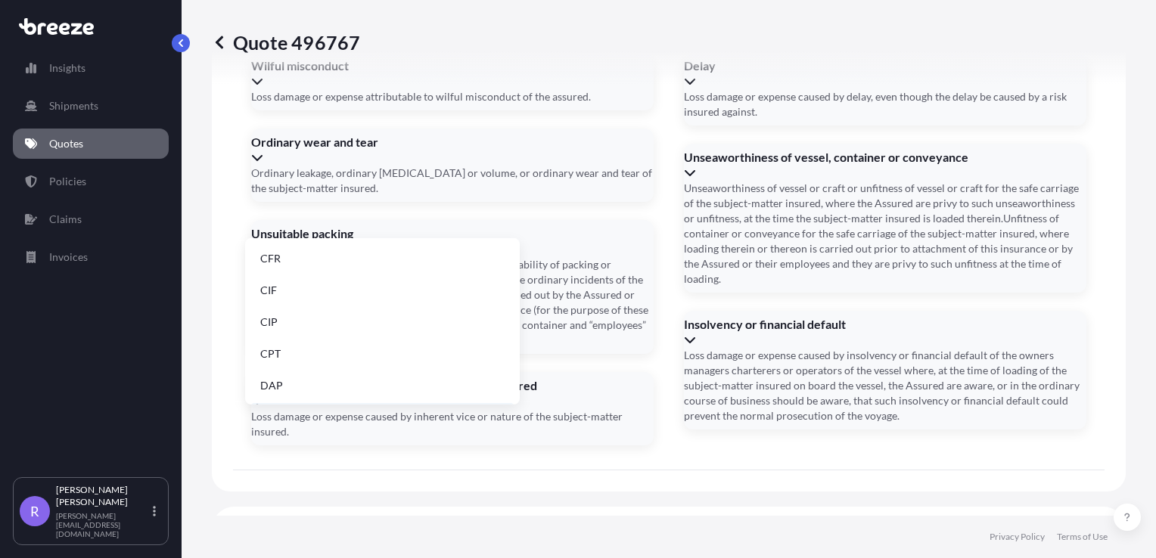
scroll to position [151, 0]
click at [372, 331] on li "EXW" at bounding box center [382, 330] width 263 height 29
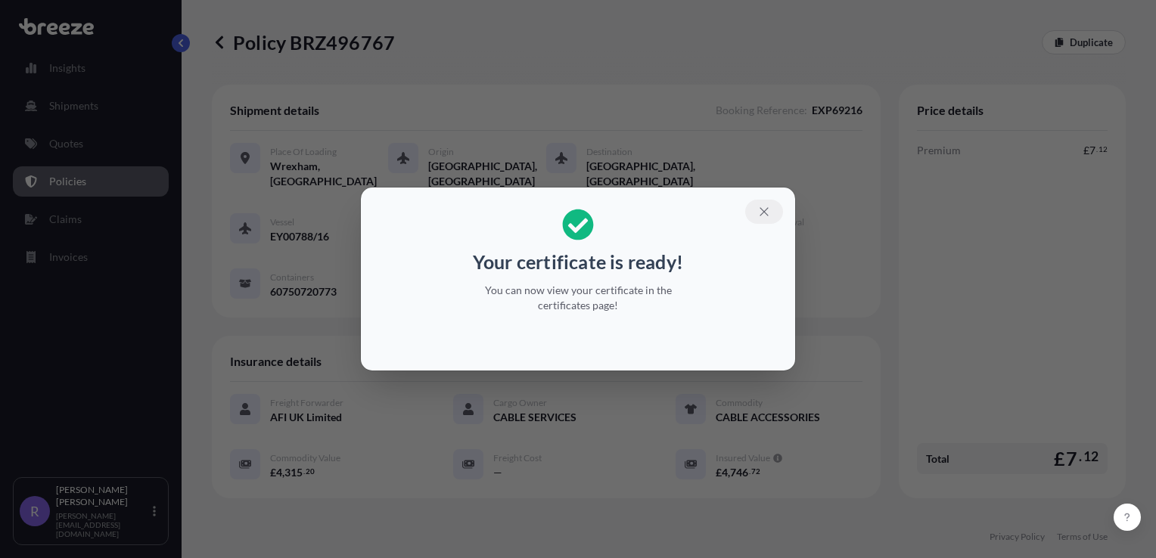
click at [769, 215] on icon "button" at bounding box center [764, 212] width 14 height 14
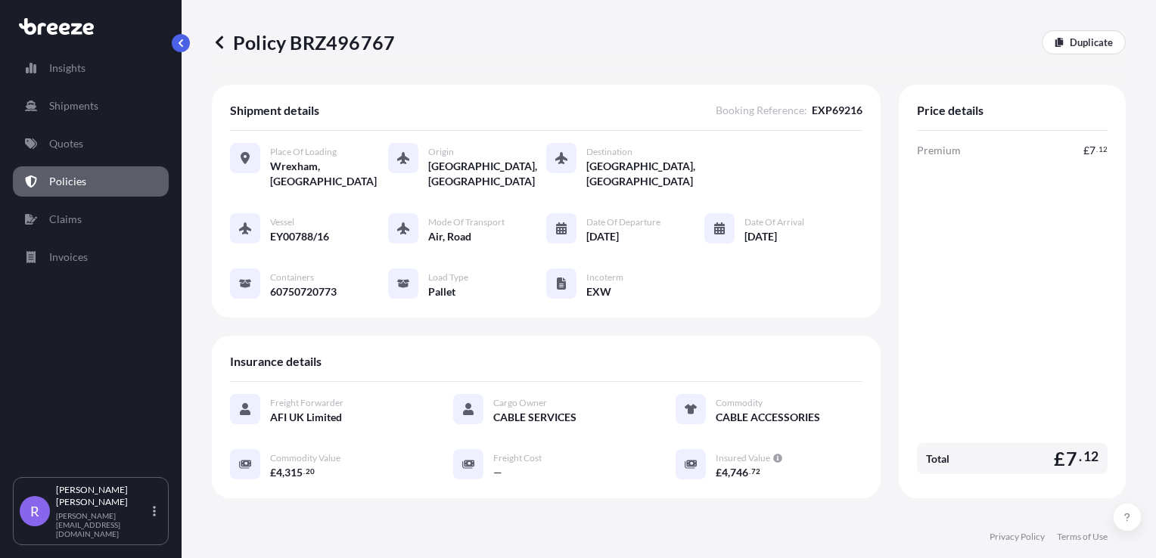
scroll to position [151, 0]
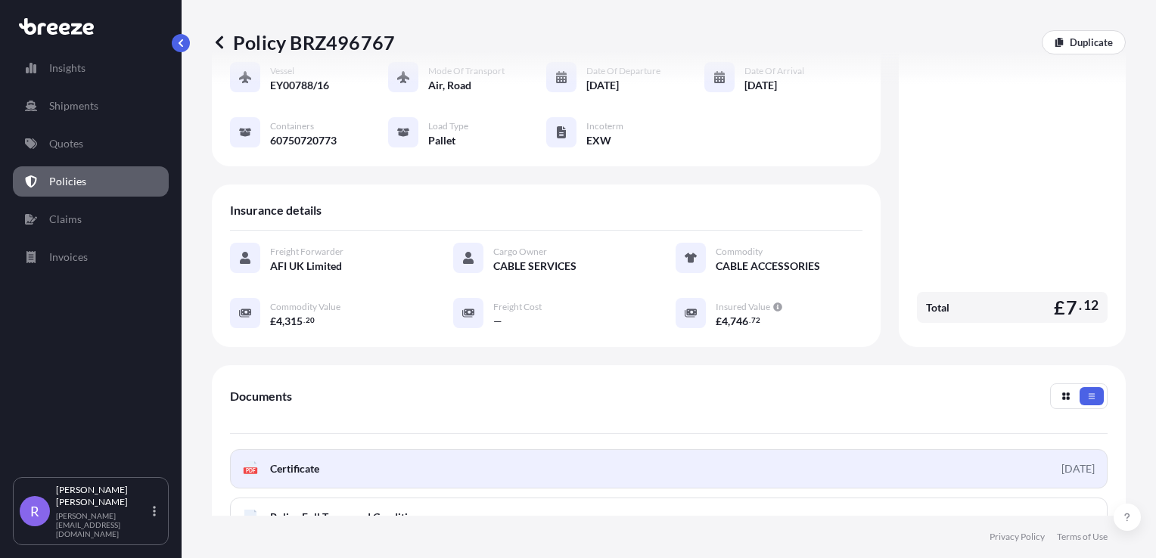
click at [278, 473] on span "Certificate" at bounding box center [294, 469] width 49 height 15
